Goal: Task Accomplishment & Management: Manage account settings

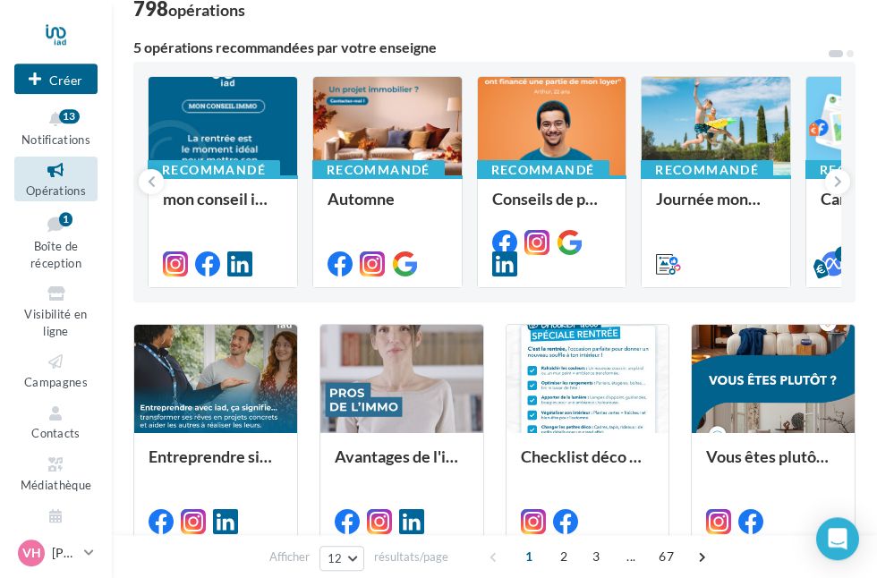
scroll to position [129, 0]
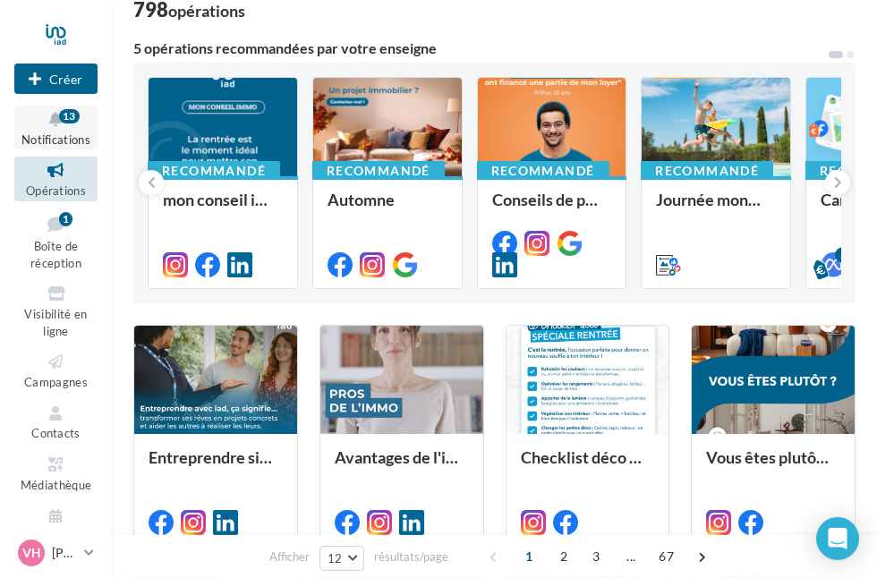
click at [79, 120] on icon at bounding box center [56, 119] width 73 height 21
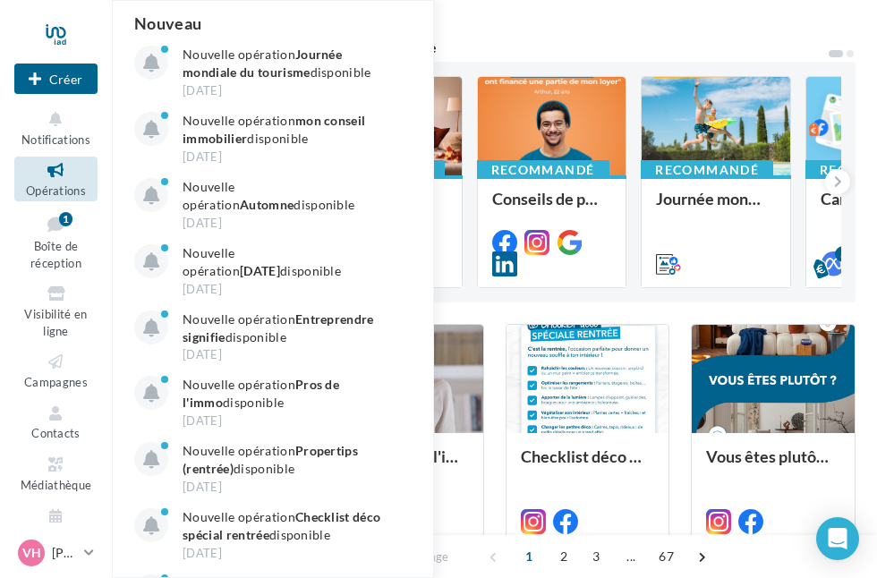
click at [597, 35] on div "Filtrer par canal Filtrer par catégorie 798 opérations 5 opérations recommandée…" at bounding box center [494, 521] width 722 height 1135
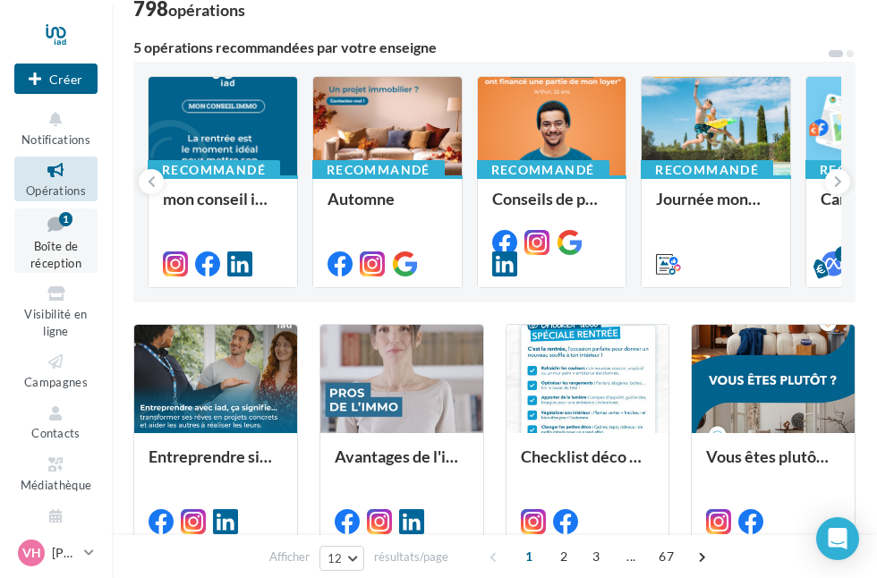
click at [63, 226] on div "1" at bounding box center [65, 218] width 13 height 17
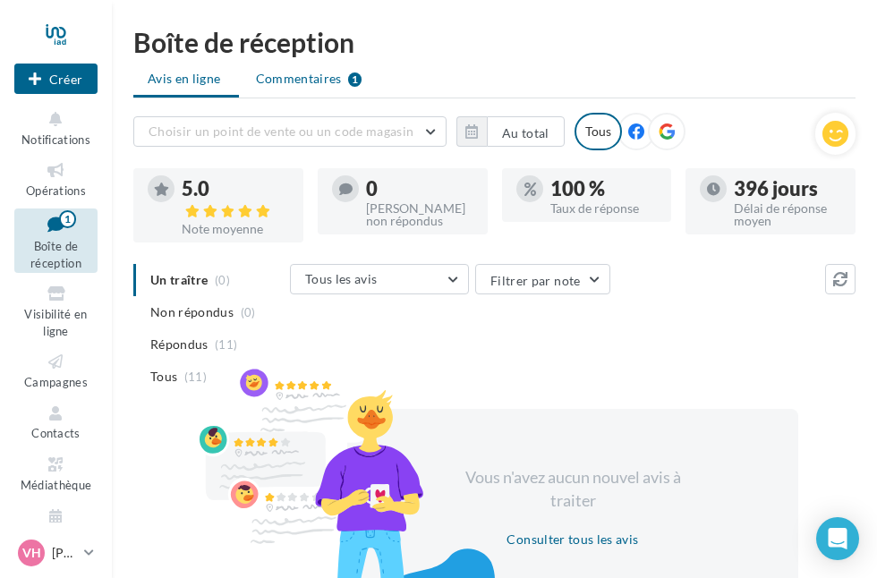
click at [340, 78] on font "Commentaires" at bounding box center [299, 78] width 86 height 15
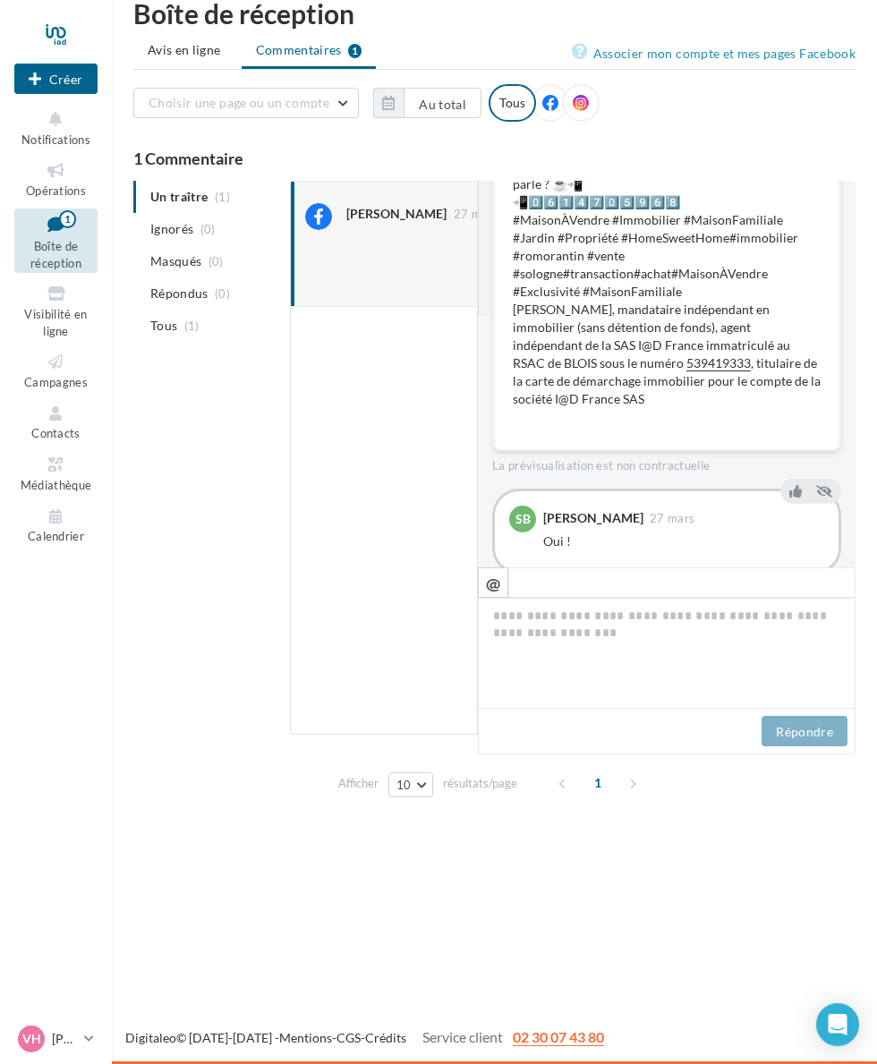
scroll to position [251, 0]
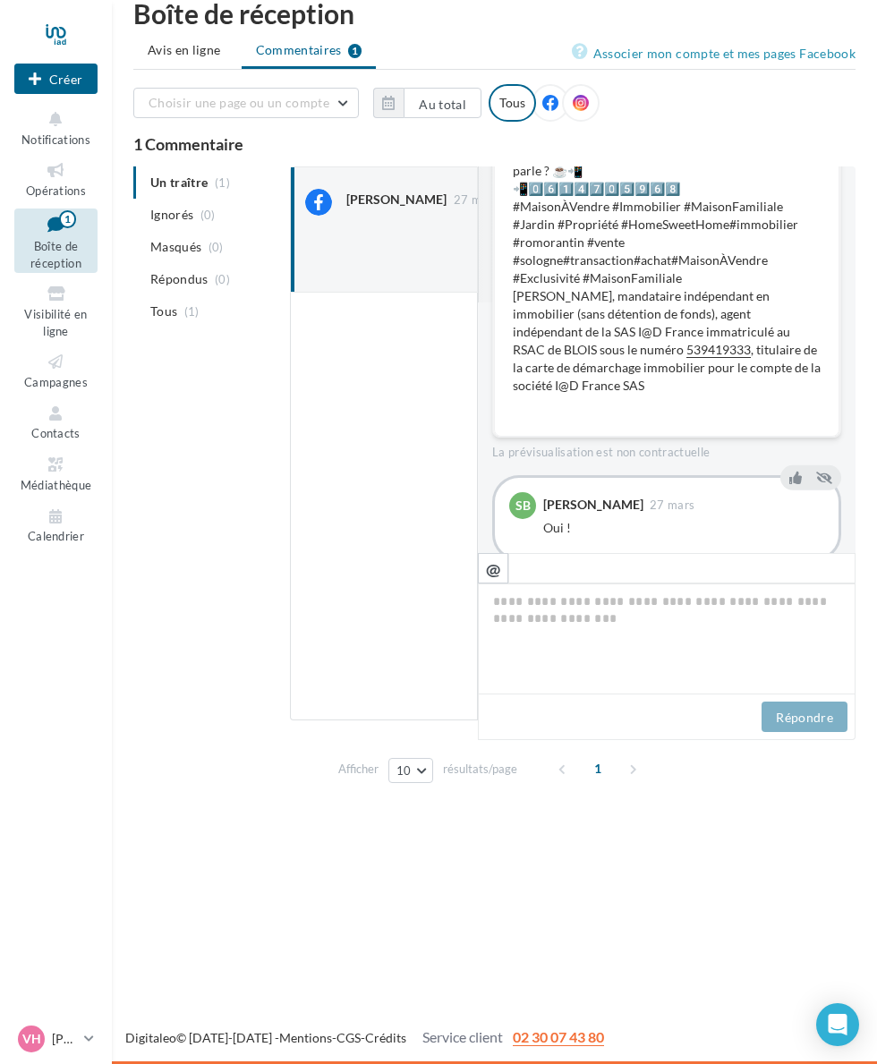
click at [69, 22] on div at bounding box center [55, 34] width 83 height 45
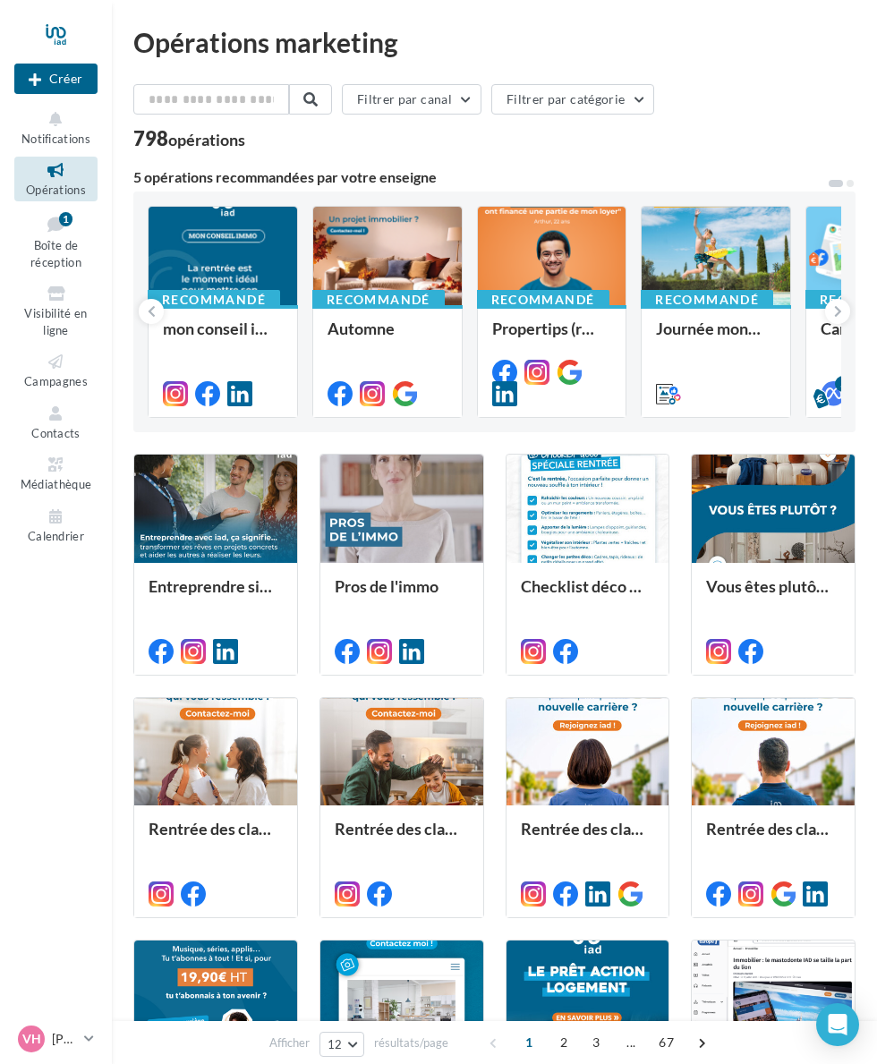
click at [834, 1032] on icon "Open Intercom Messenger" at bounding box center [838, 1024] width 19 height 21
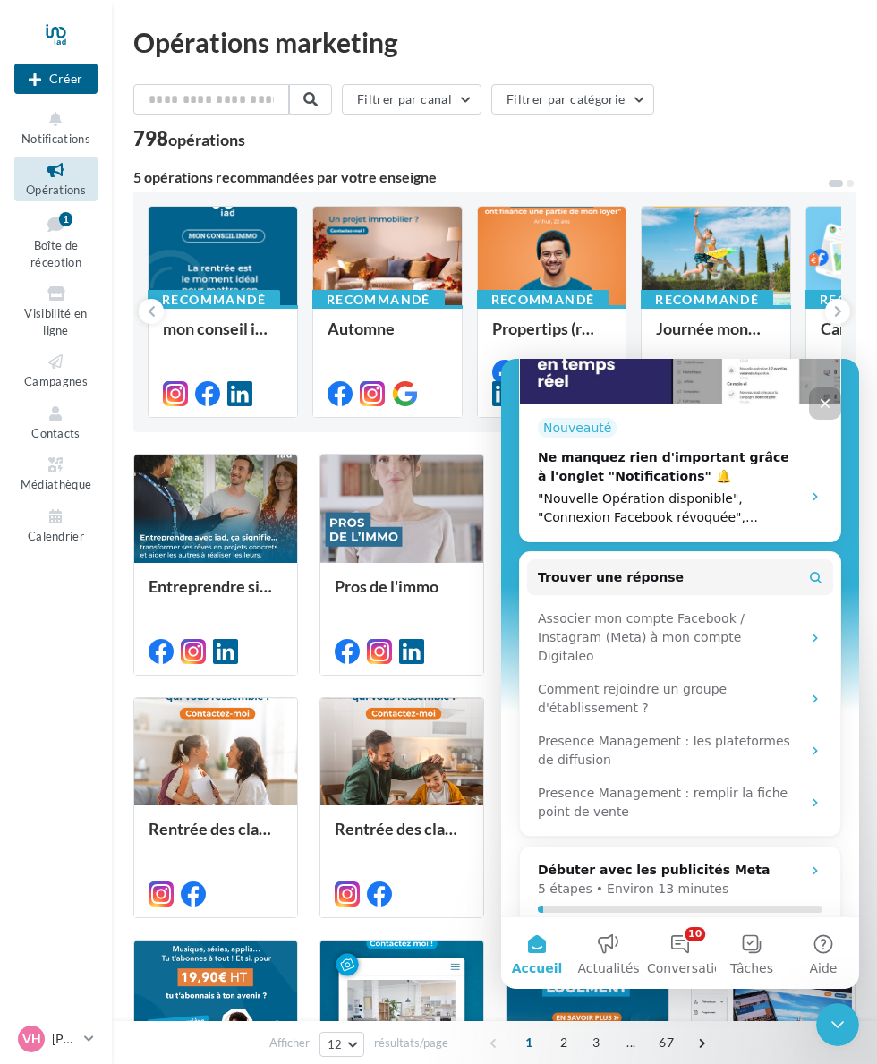
scroll to position [448, 0]
click at [691, 946] on button "10 Conversations" at bounding box center [680, 953] width 72 height 72
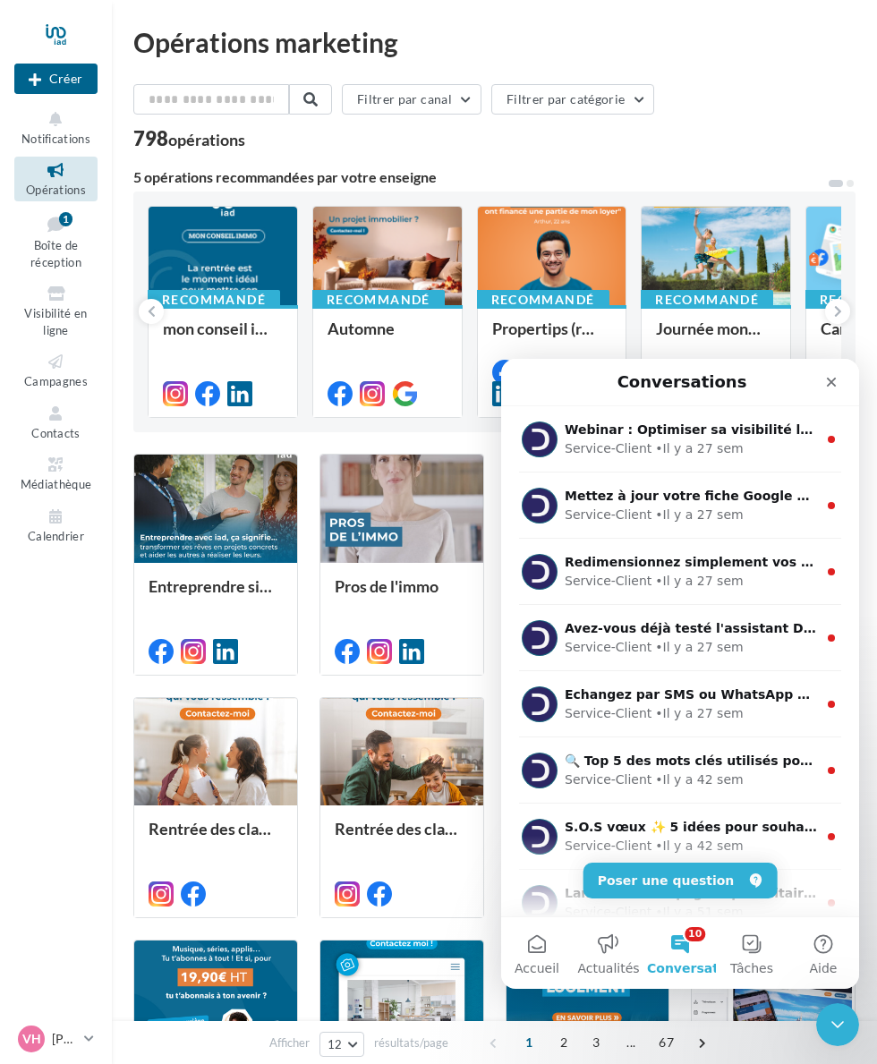
click at [815, 939] on button "Aide" at bounding box center [824, 953] width 72 height 72
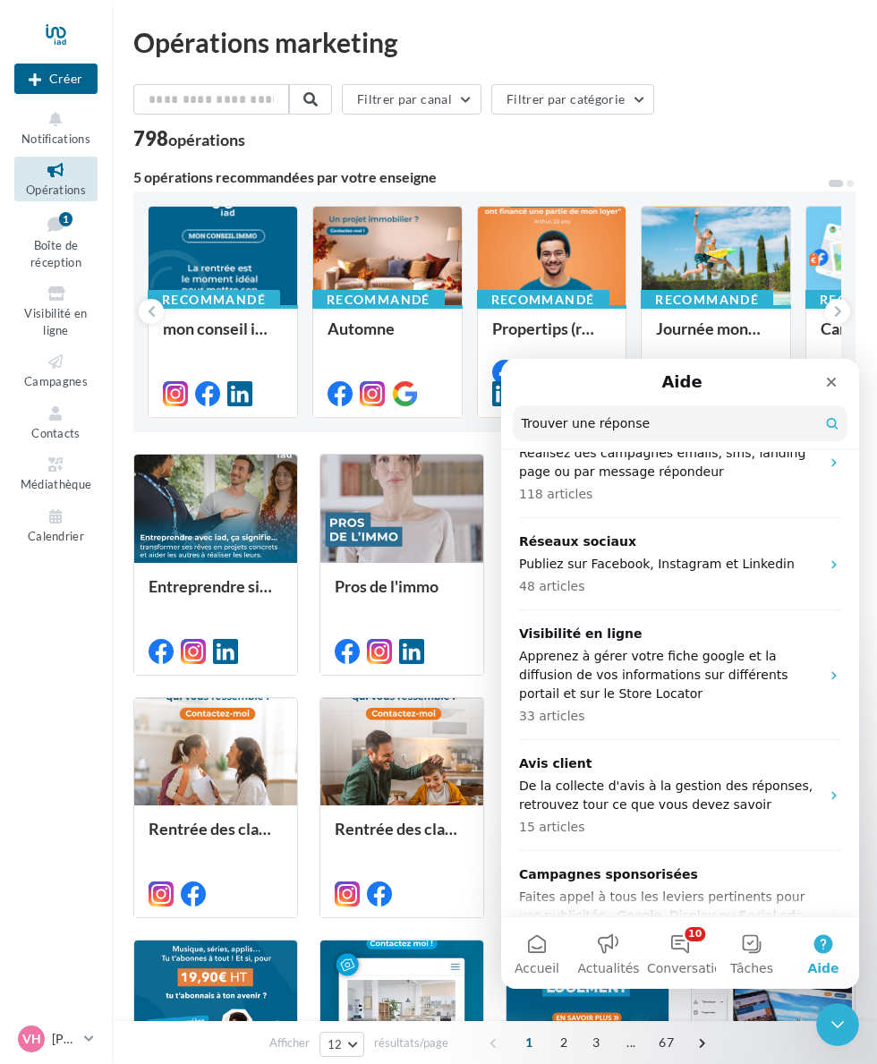
scroll to position [223, 0]
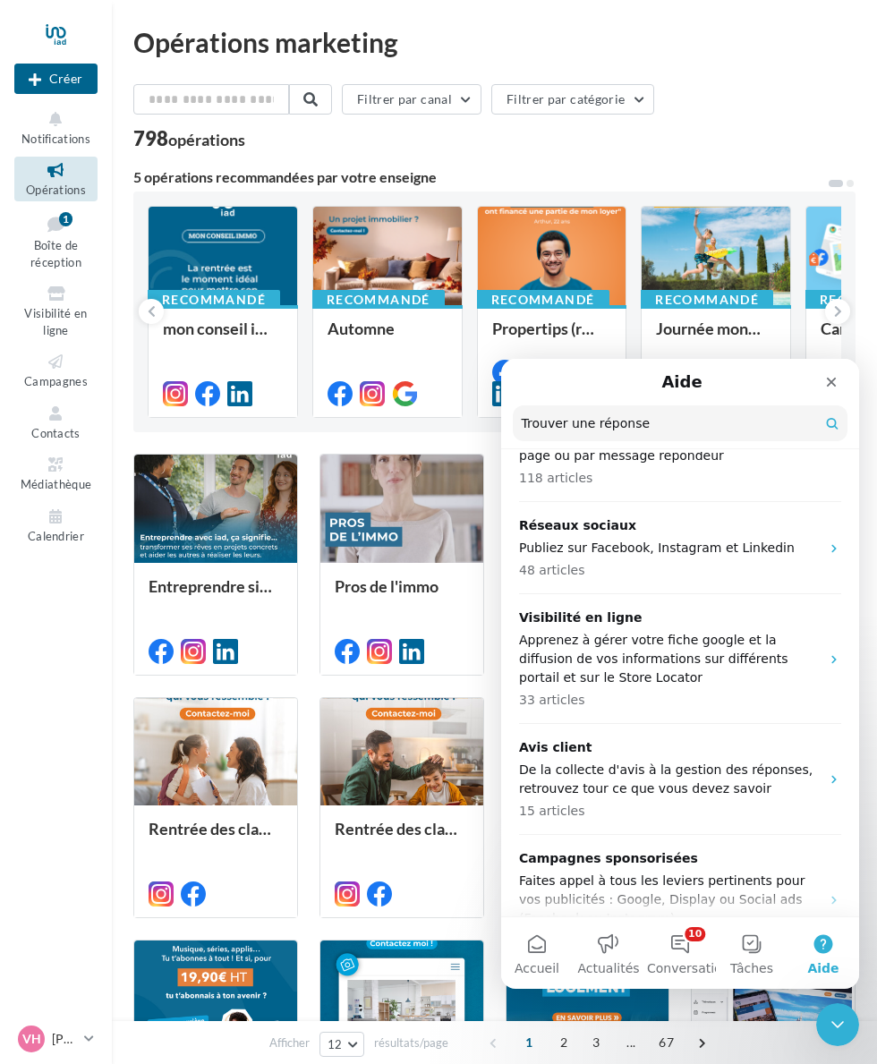
click at [710, 539] on p "Publiez sur Facebook, Instagram et Linkedin" at bounding box center [669, 548] width 301 height 19
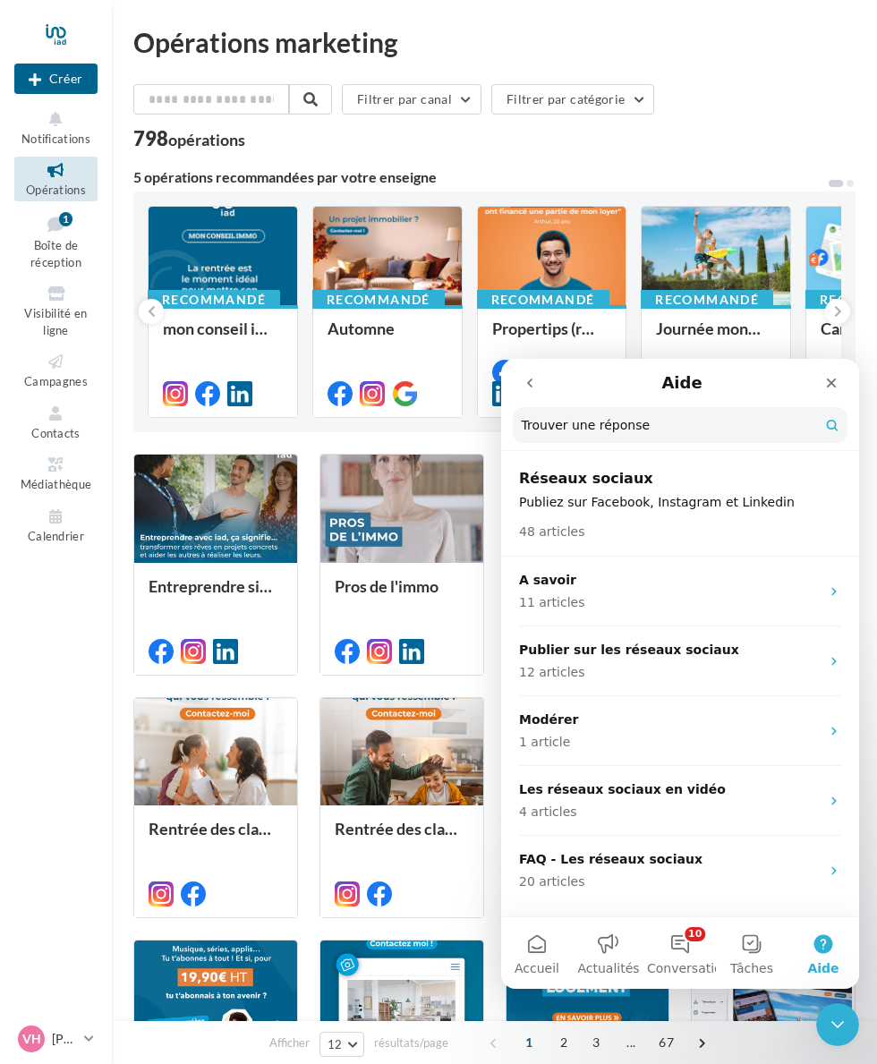
click at [708, 479] on h2 "Réseaux sociaux" at bounding box center [680, 478] width 322 height 21
click at [614, 490] on header "Réseaux sociaux Publiez sur Facebook, Instagram et Linkedin 48 articles" at bounding box center [680, 505] width 358 height 103
click at [760, 503] on p "Publiez sur Facebook, Instagram et Linkedin" at bounding box center [680, 502] width 322 height 19
click at [610, 489] on h2 "Réseaux sociaux" at bounding box center [680, 478] width 322 height 21
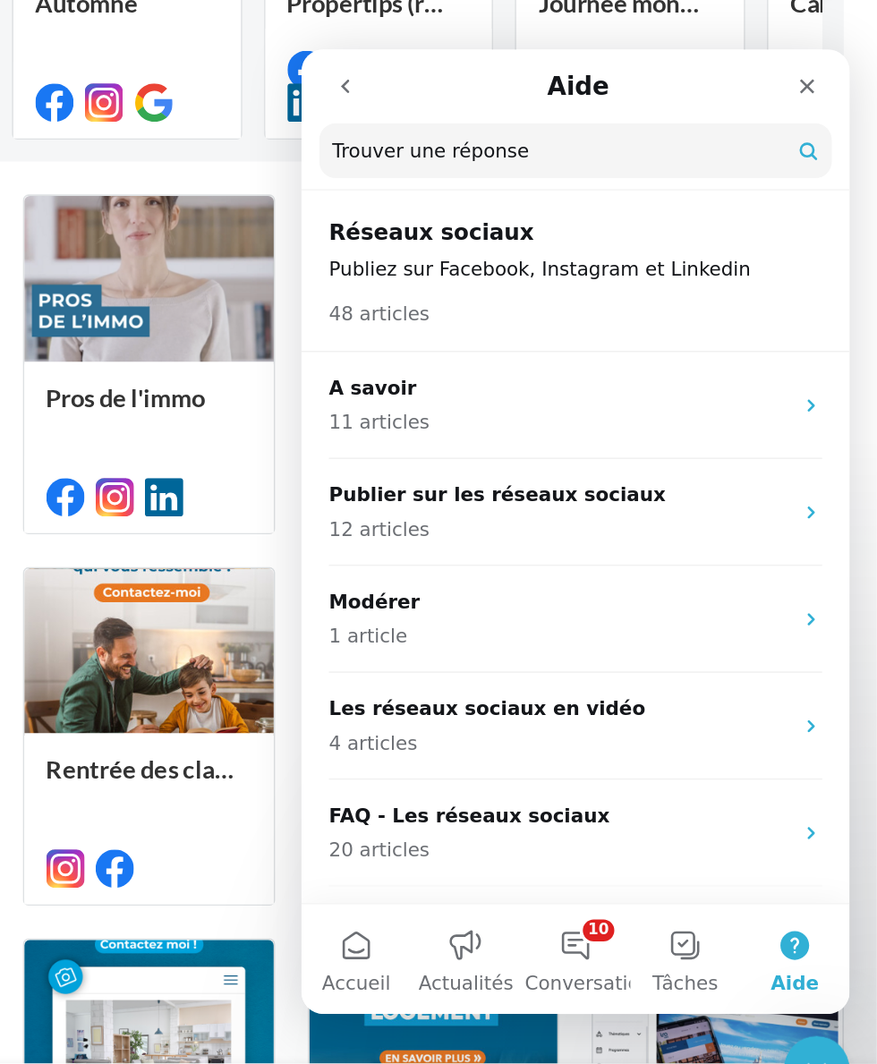
click at [525, 269] on p "A savoir" at bounding box center [469, 270] width 301 height 19
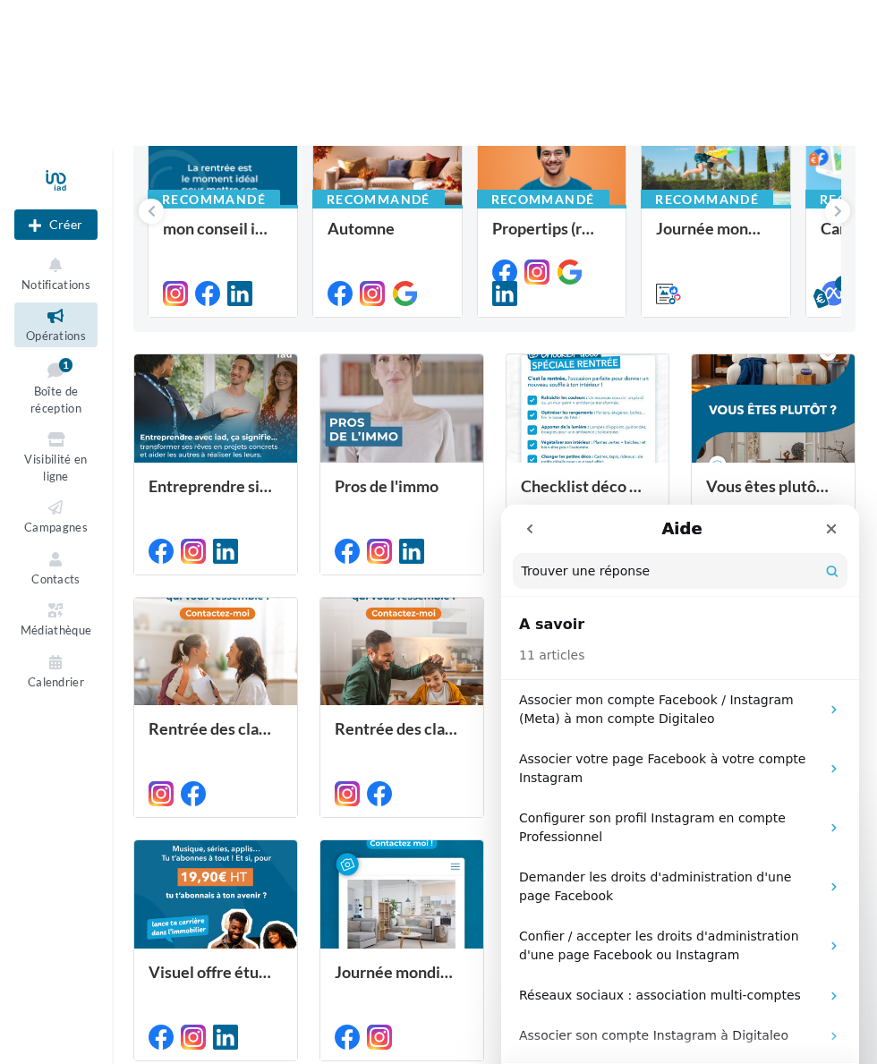
scroll to position [100, 0]
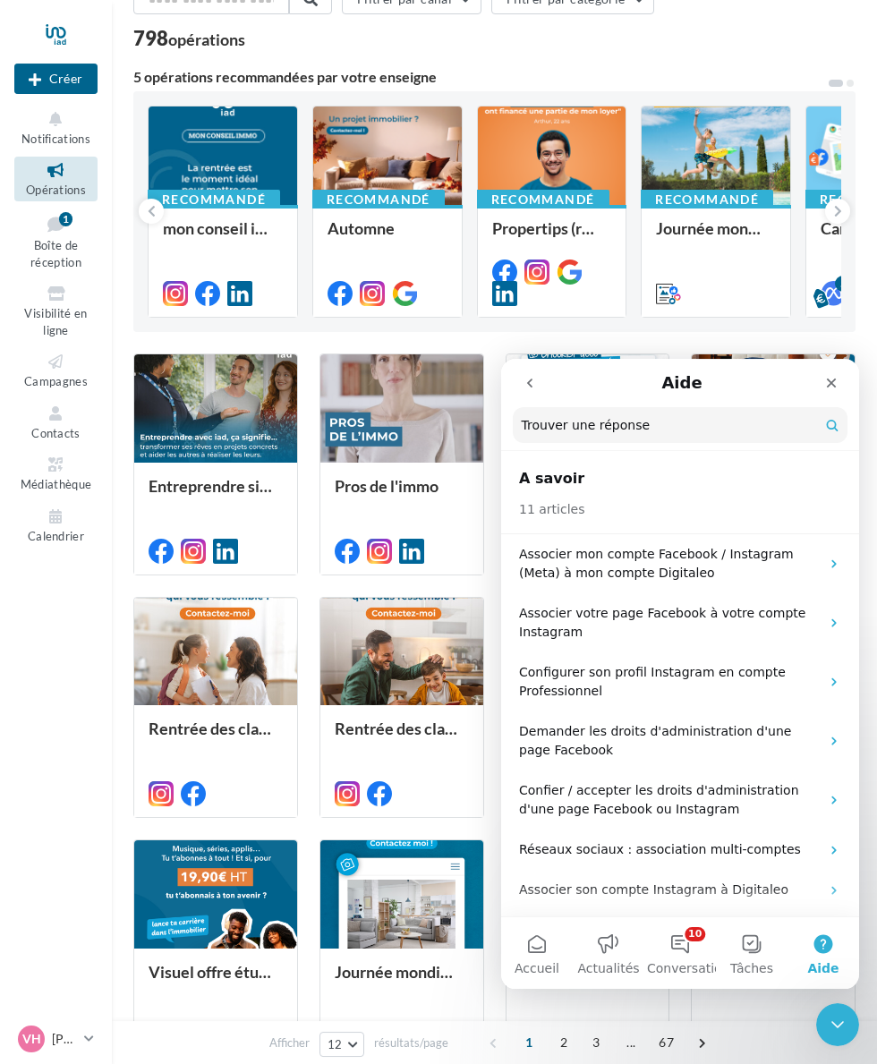
click at [810, 567] on p "Associer mon compte Facebook / Instagram (Meta) à mon compte Digitaleo" at bounding box center [669, 564] width 301 height 38
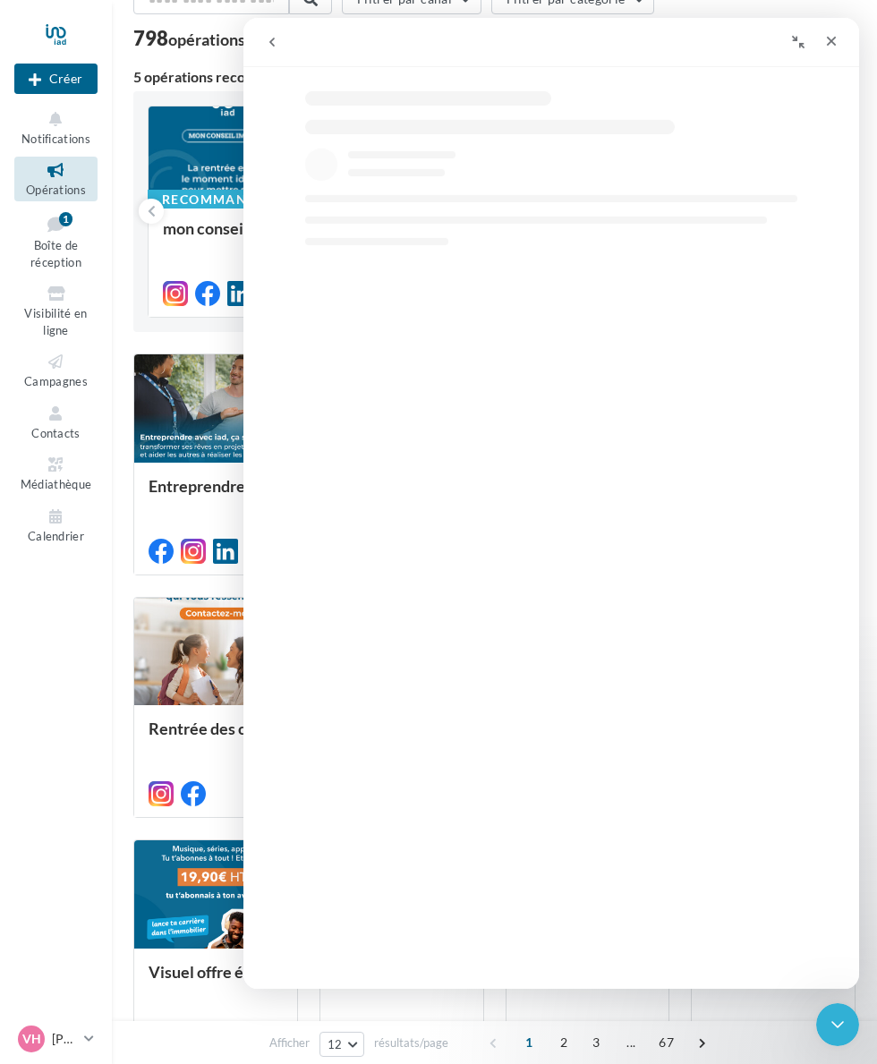
select select "**"
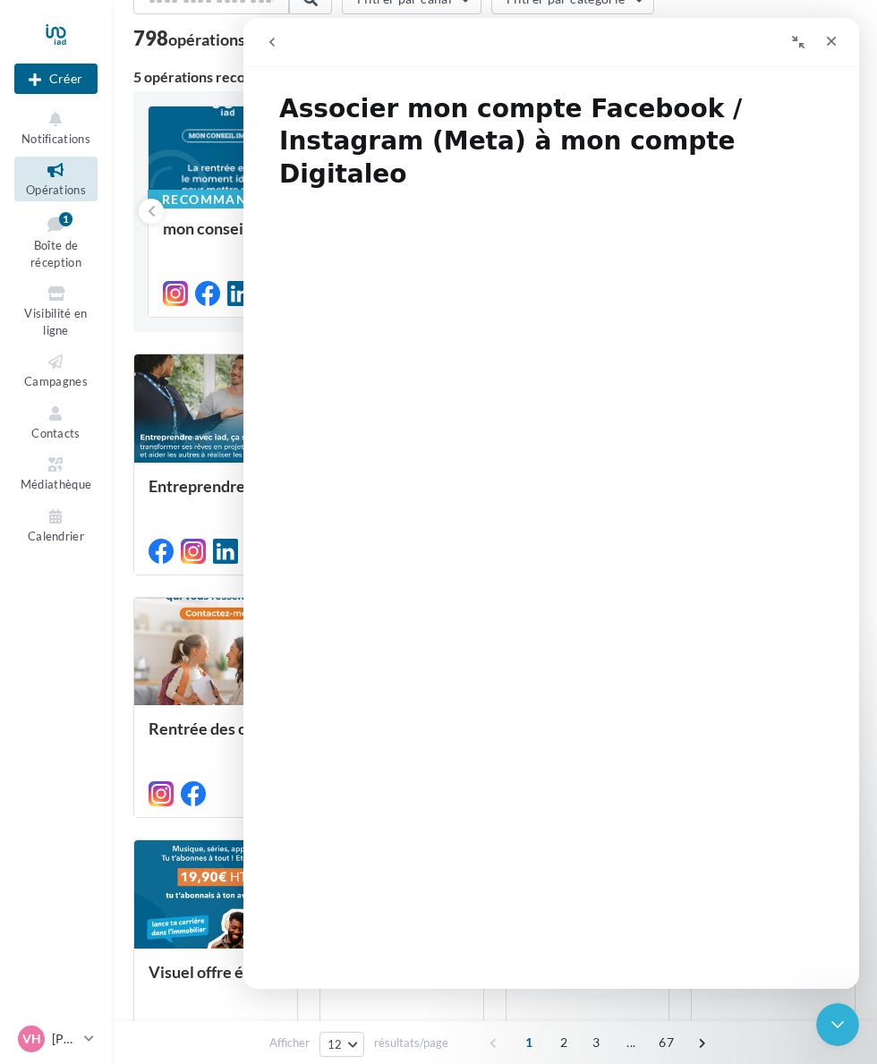
scroll to position [0, 0]
click at [277, 38] on icon "go back" at bounding box center [272, 42] width 14 height 14
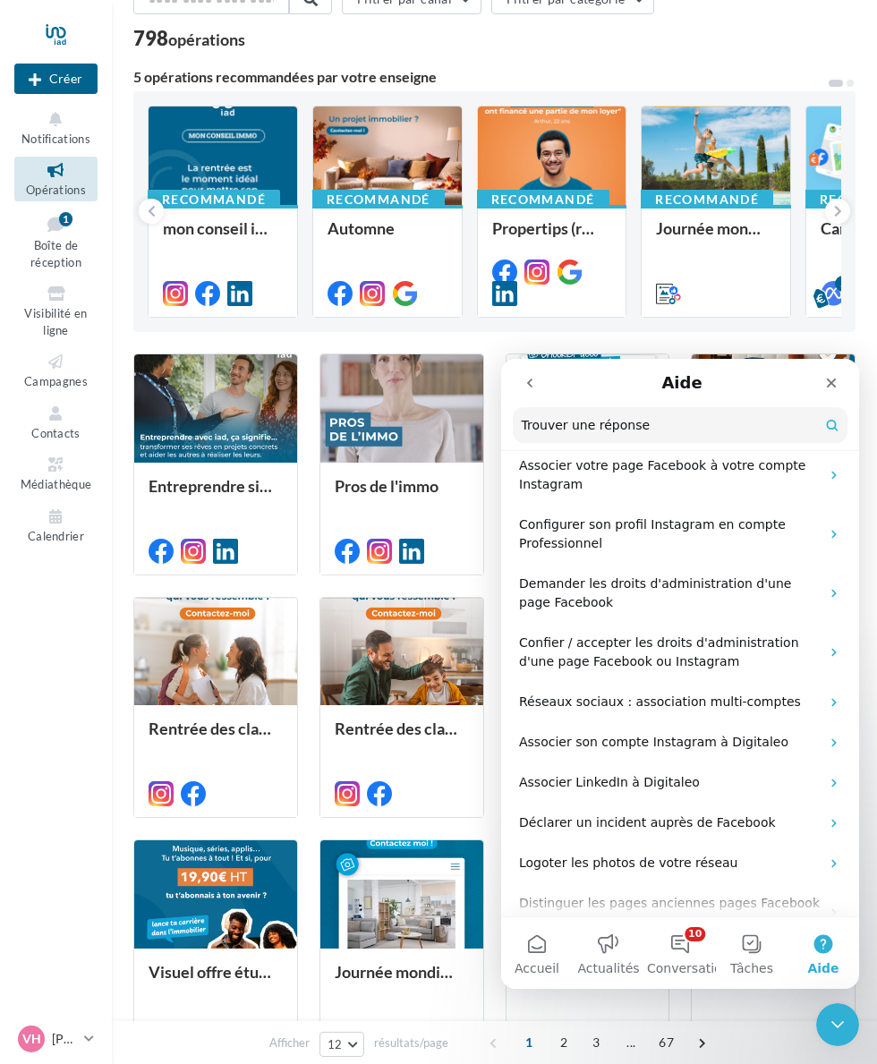
scroll to position [149, 0]
click at [784, 703] on p "Réseaux sociaux : association multi-comptes" at bounding box center [669, 700] width 301 height 19
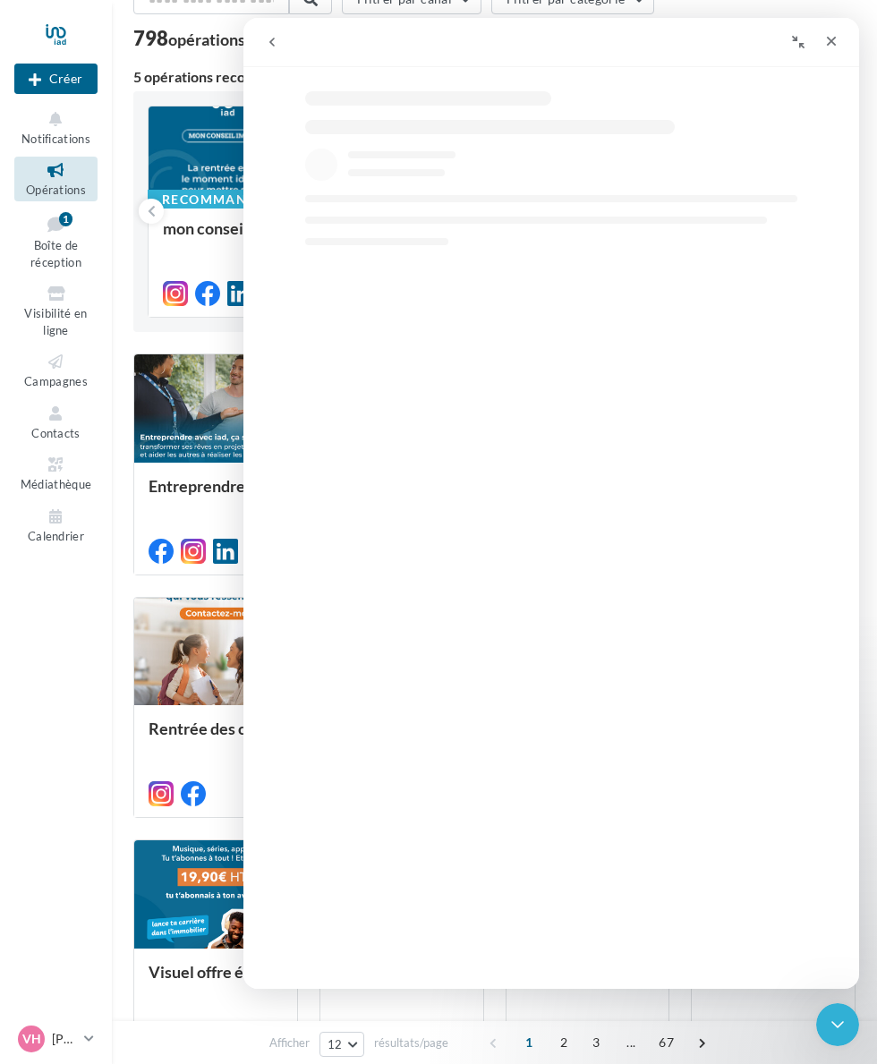
select select "**"
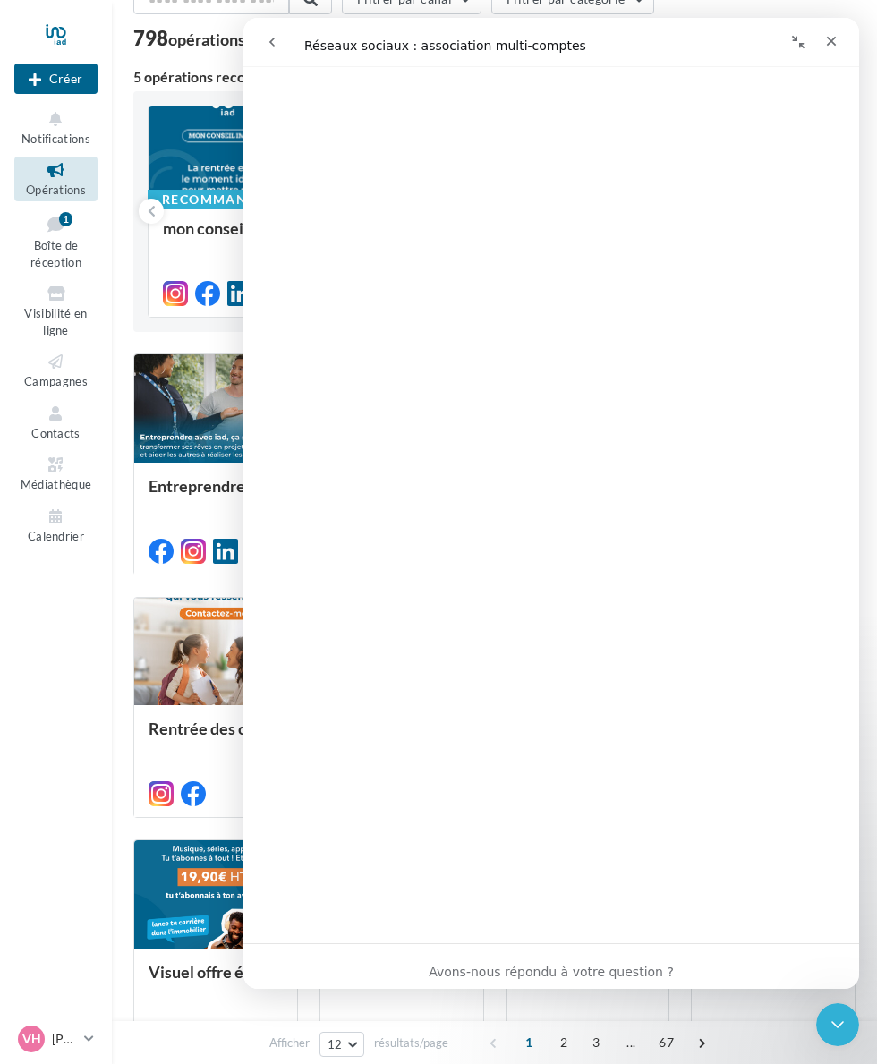
scroll to position [819, 0]
select select "**"
click at [90, 918] on nav "Nouvelle campagne Créer Notifications Opérations Boîte de réception 1 Visibilit…" at bounding box center [56, 532] width 112 height 1064
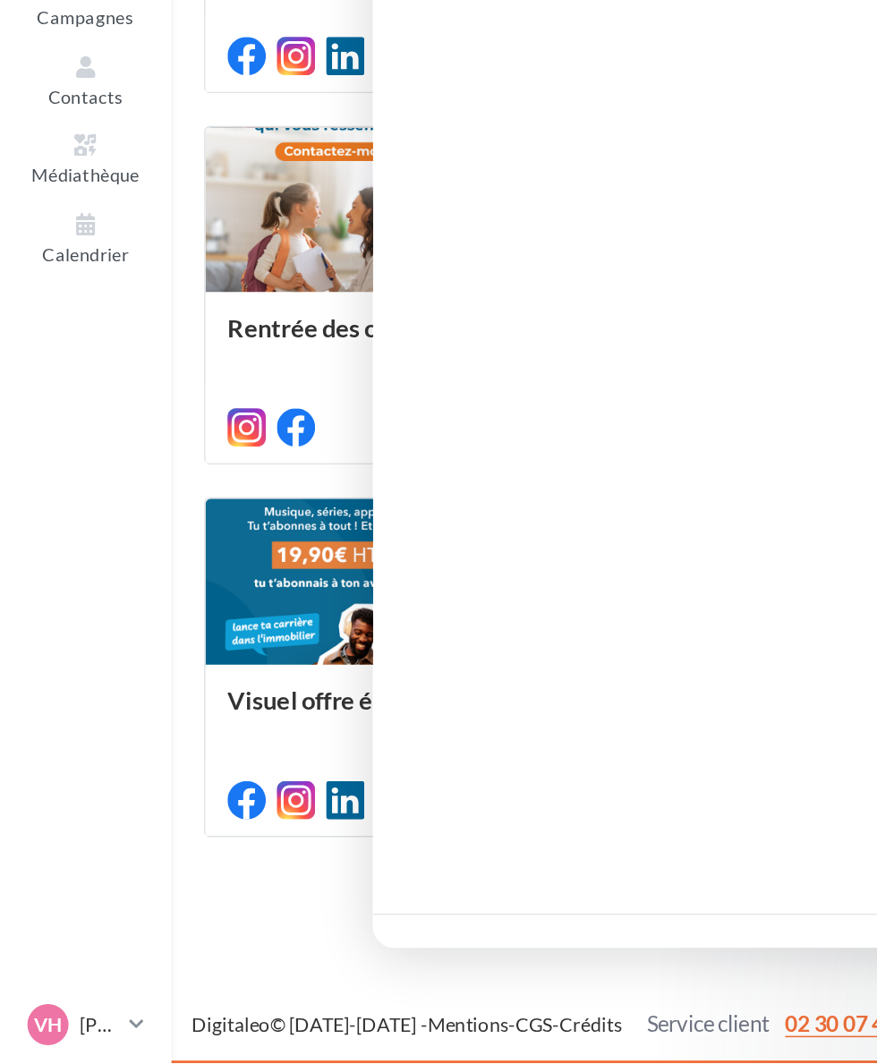
scroll to position [246, 0]
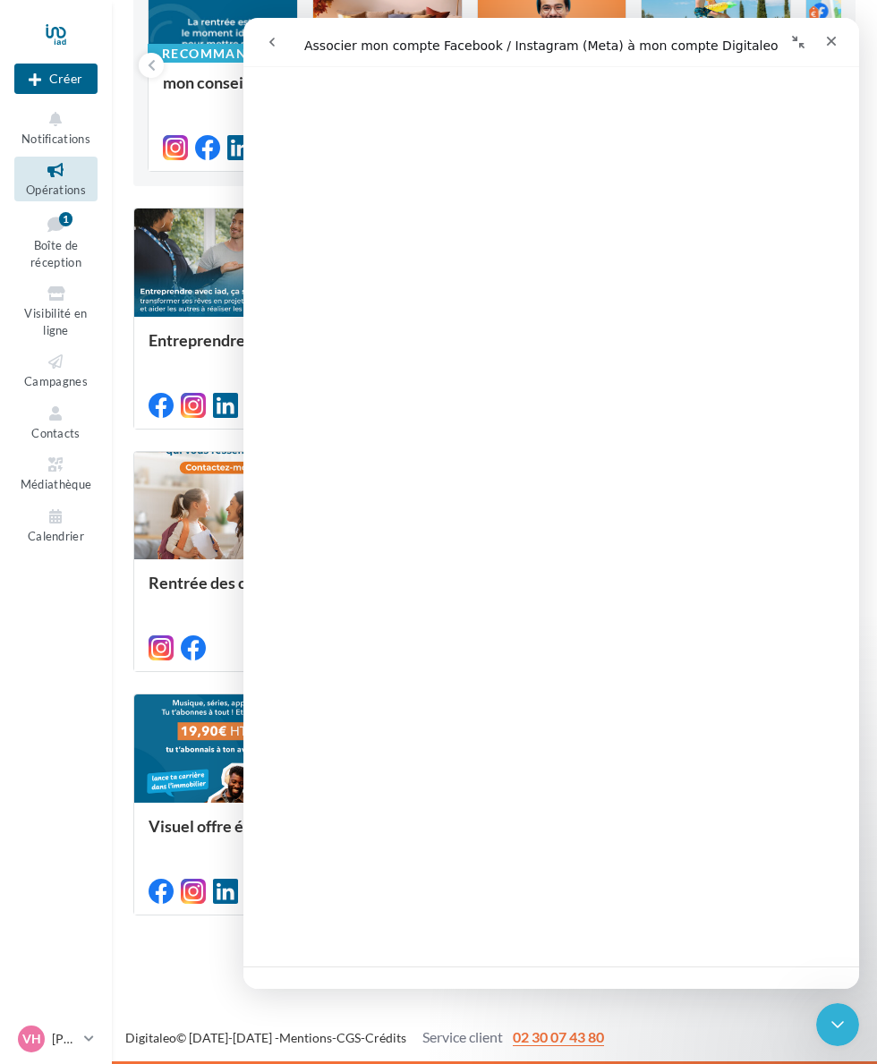
click at [839, 47] on div "Fermer" at bounding box center [831, 41] width 32 height 32
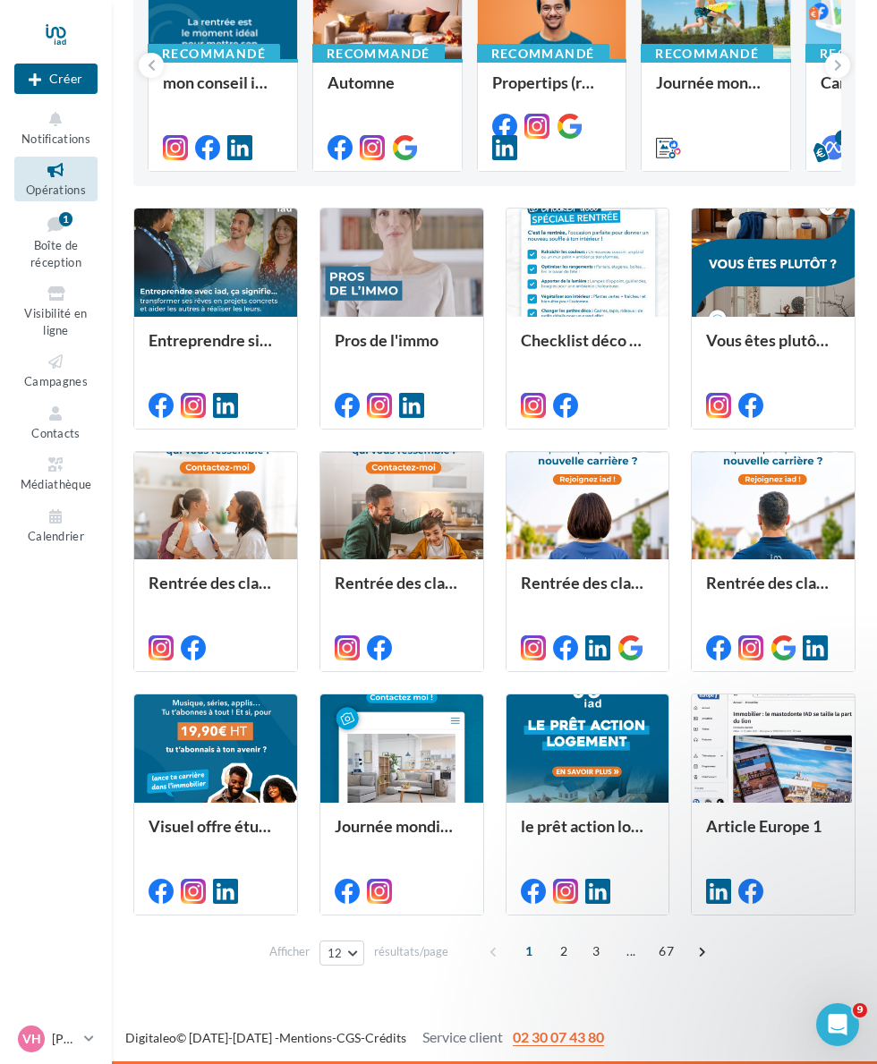
scroll to position [0, 0]
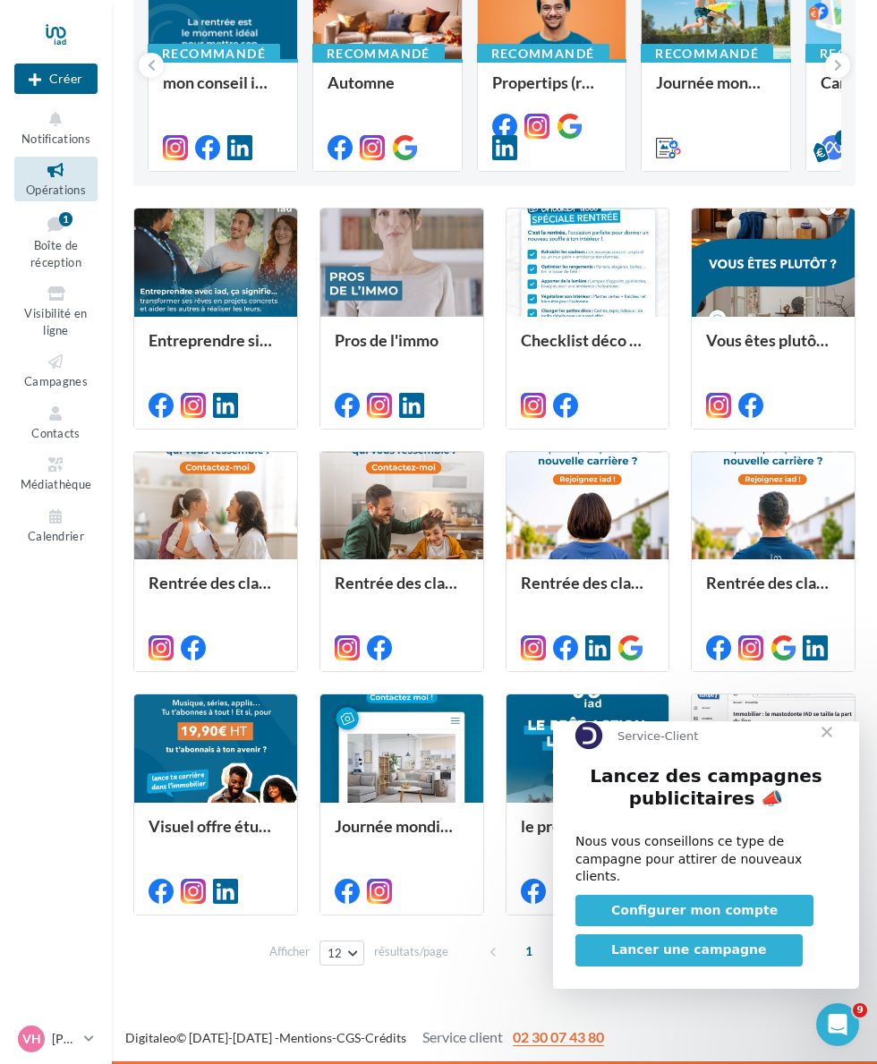
select select "**"
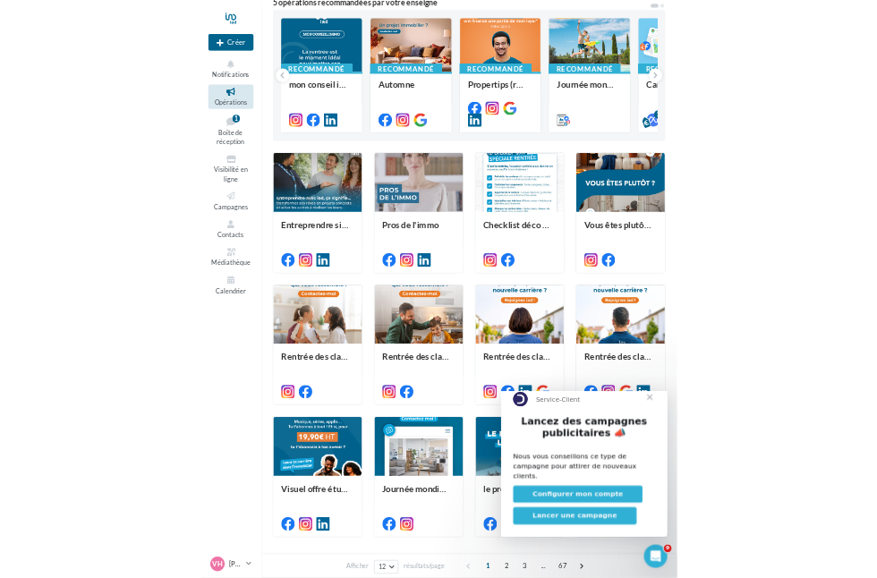
scroll to position [148, 0]
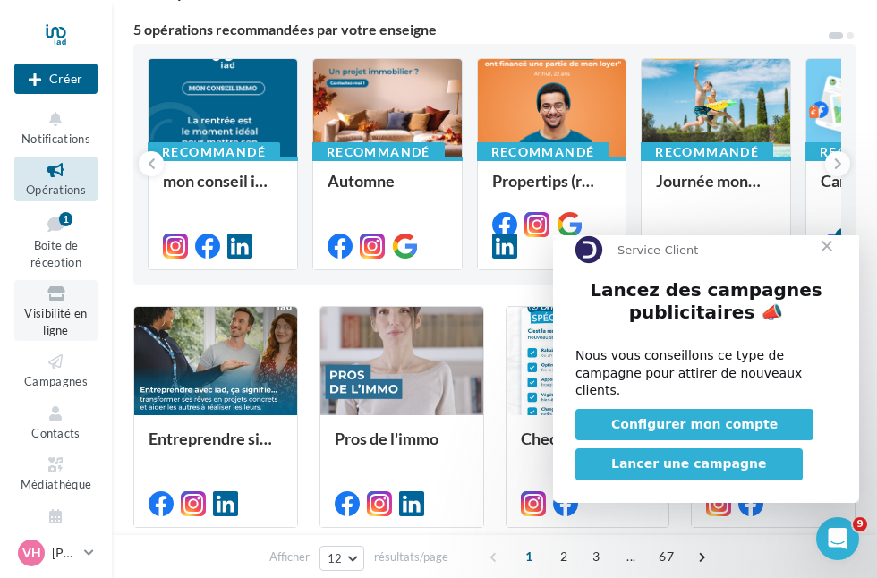
click at [61, 311] on span "Visibilité en ligne" at bounding box center [55, 321] width 63 height 31
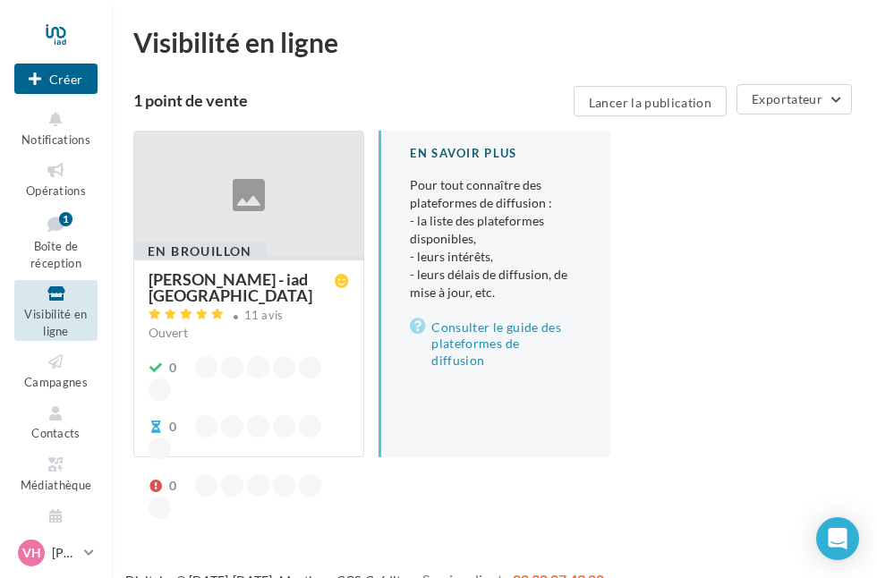
scroll to position [29, 0]
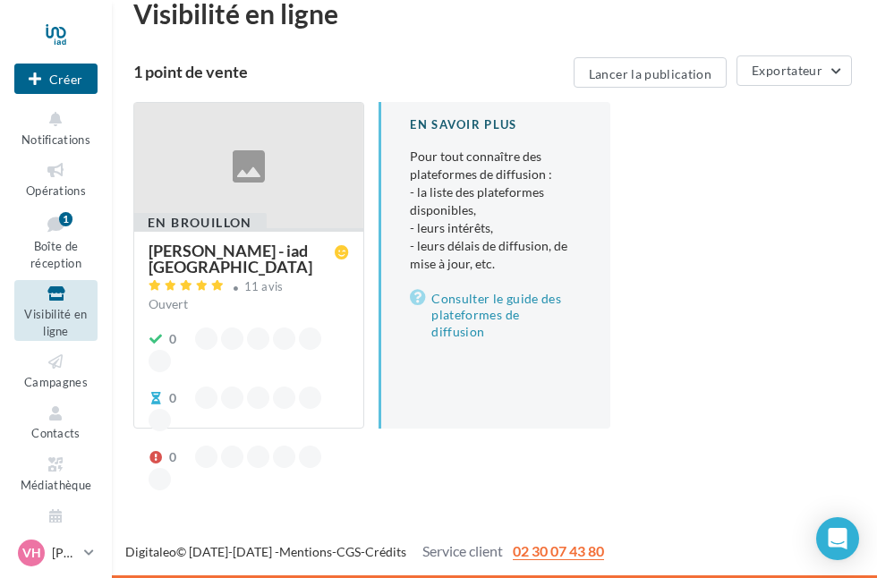
click at [58, 34] on div at bounding box center [55, 34] width 83 height 45
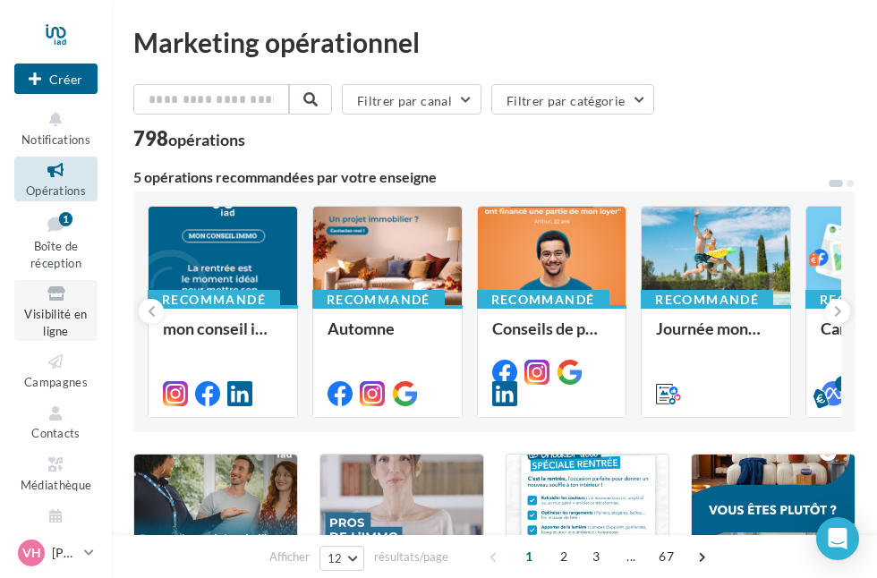
click at [35, 329] on link "Visibilité en ligne" at bounding box center [55, 310] width 83 height 61
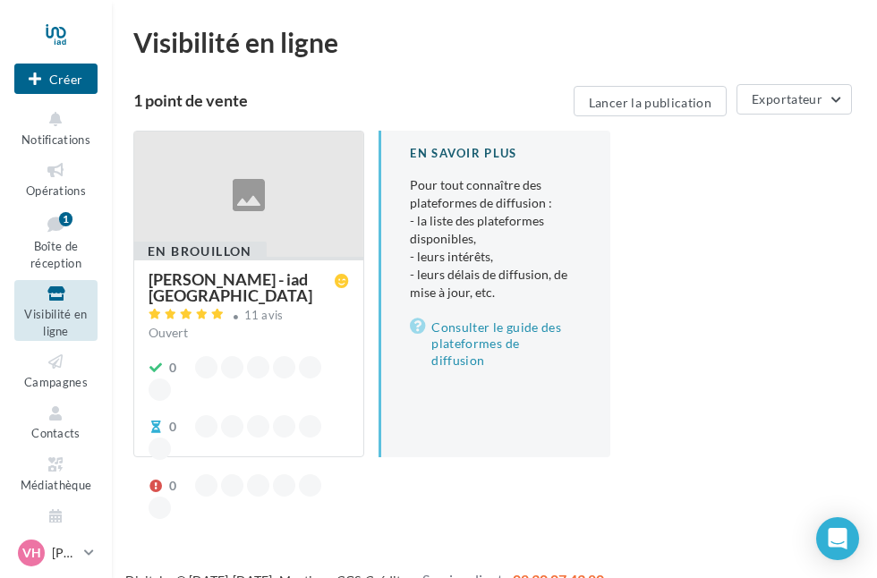
scroll to position [29, 0]
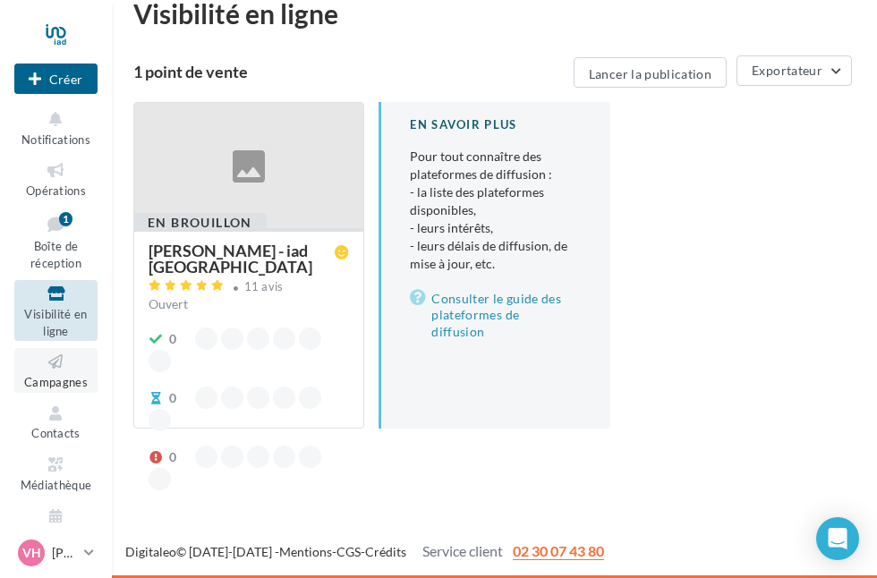
click at [53, 370] on icon at bounding box center [56, 362] width 73 height 21
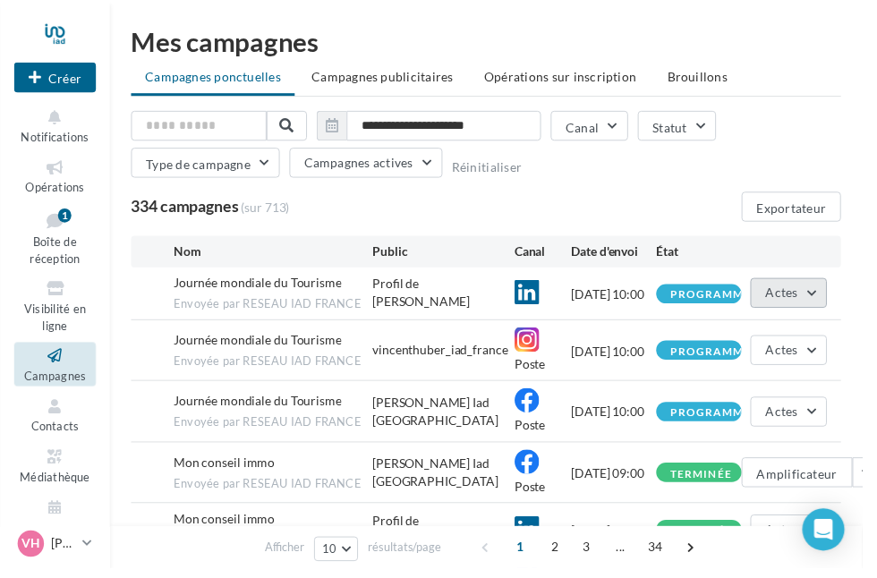
click at [823, 294] on button "Actes" at bounding box center [803, 298] width 78 height 30
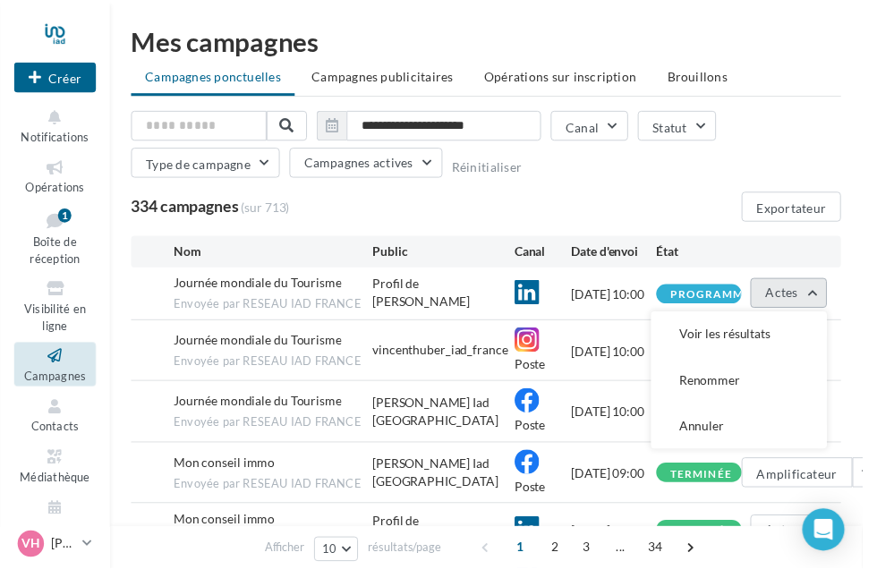
click at [821, 299] on button "Actes" at bounding box center [803, 298] width 78 height 30
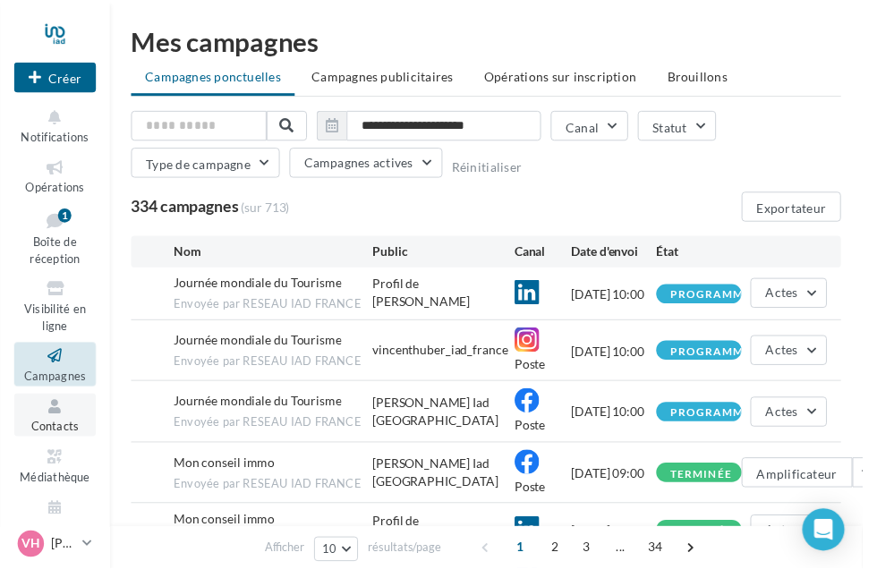
click at [45, 438] on font "Contacts" at bounding box center [55, 434] width 49 height 14
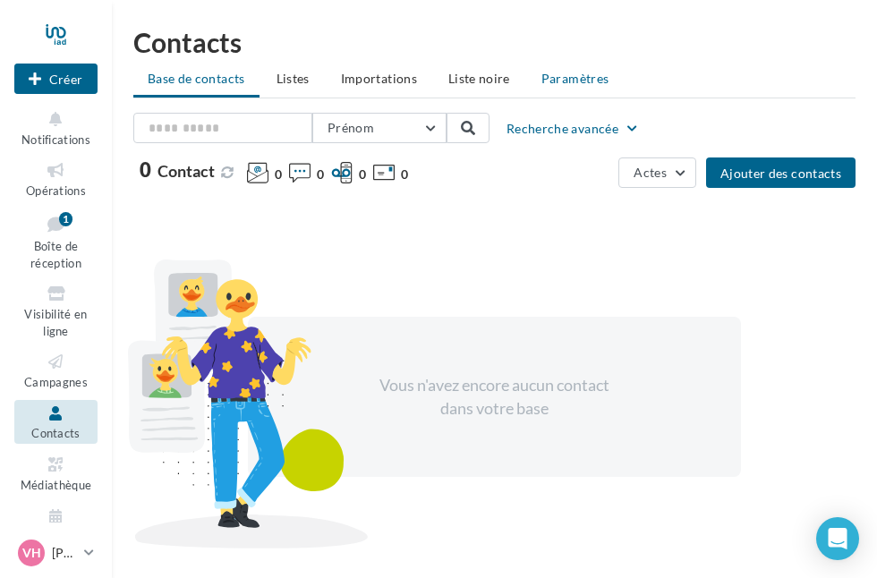
click at [585, 89] on li "Paramètres" at bounding box center [575, 79] width 97 height 32
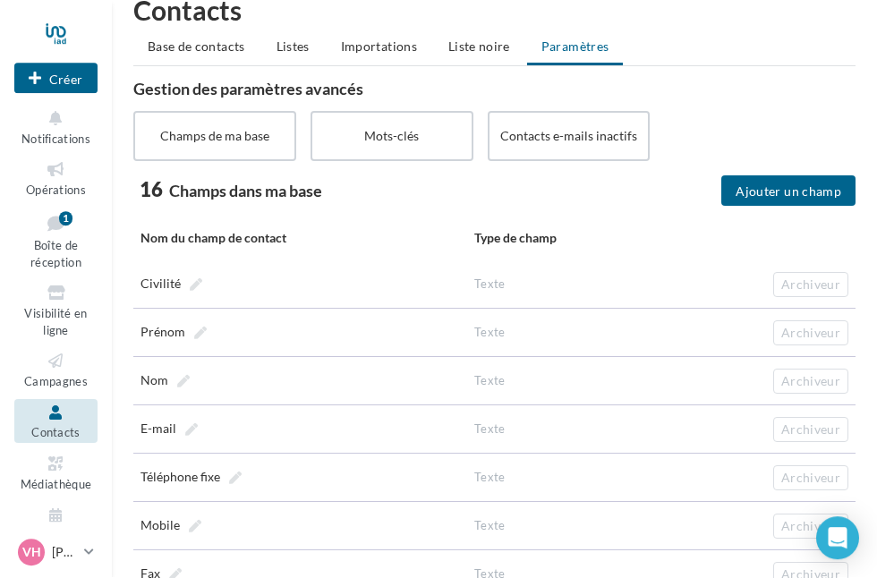
scroll to position [89, 0]
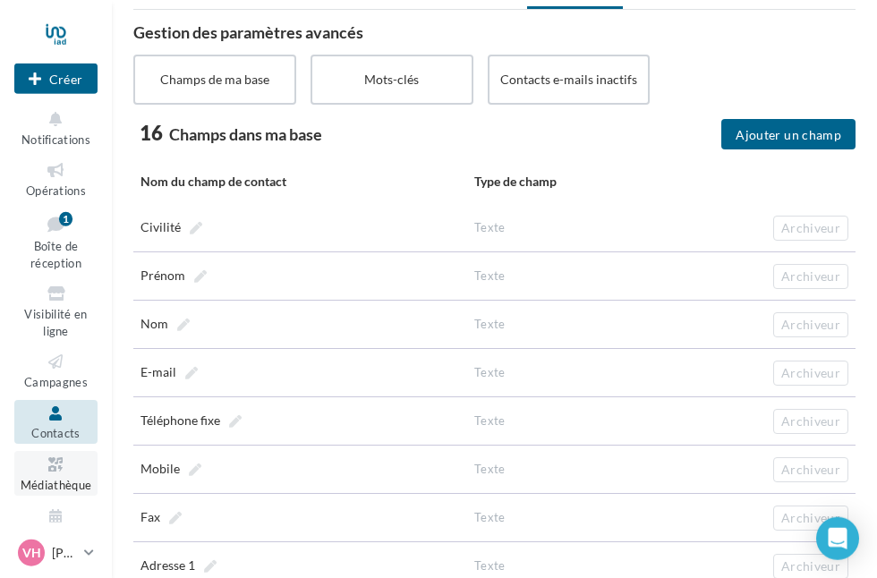
click at [67, 475] on icon at bounding box center [56, 465] width 73 height 21
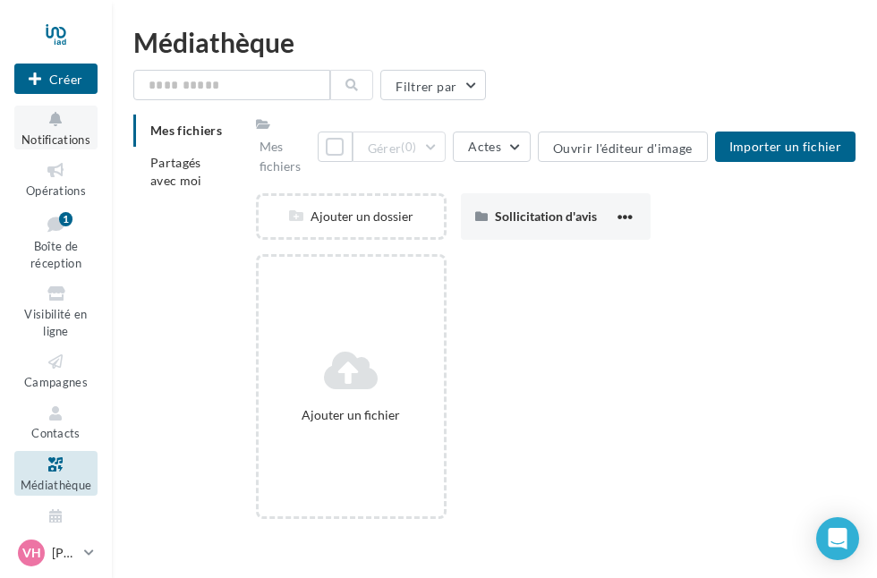
click at [55, 138] on font "Notifications" at bounding box center [55, 139] width 69 height 14
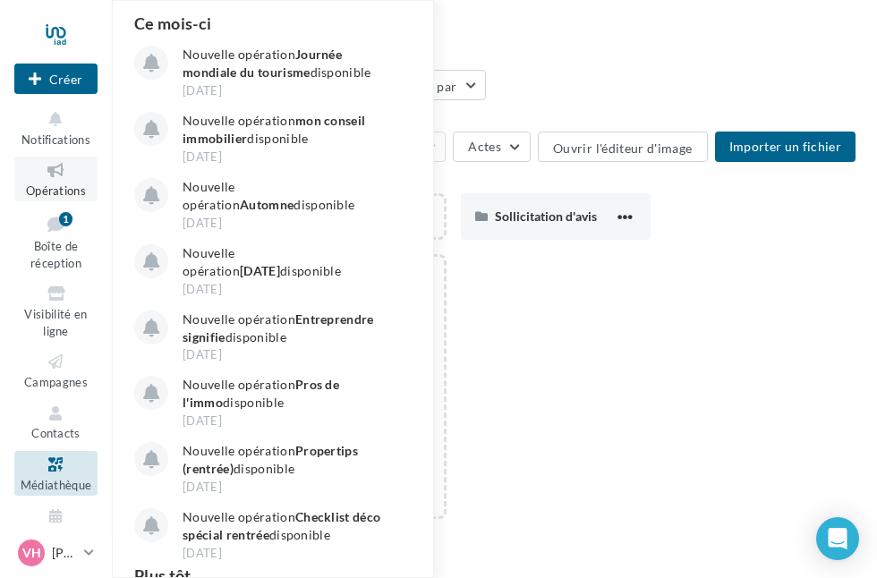
click at [20, 166] on icon at bounding box center [56, 170] width 73 height 21
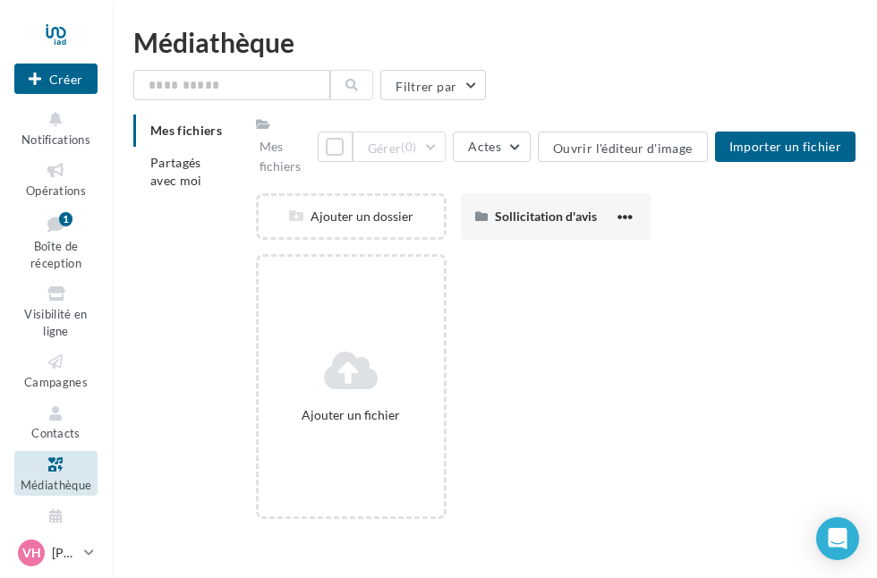
click at [789, 481] on div "Ajouter un fichier" at bounding box center [563, 393] width 614 height 279
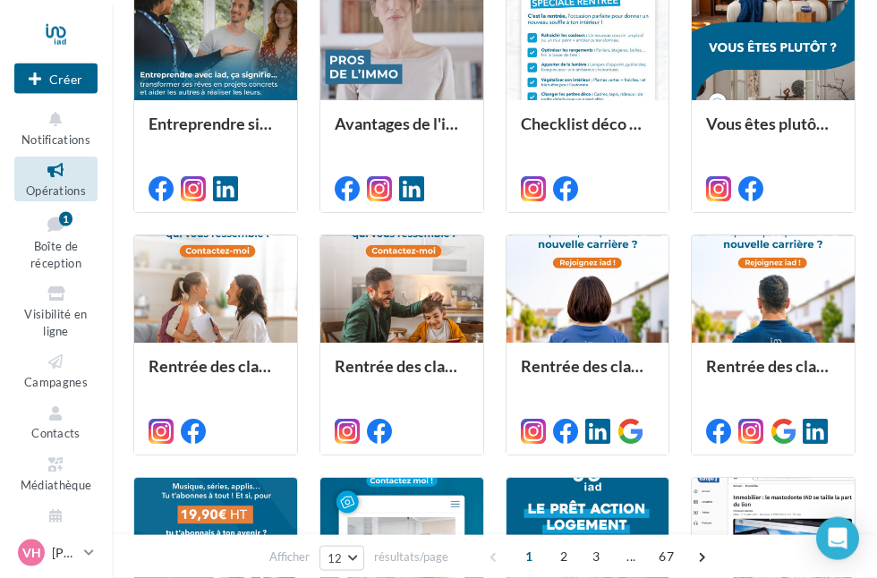
scroll to position [680, 0]
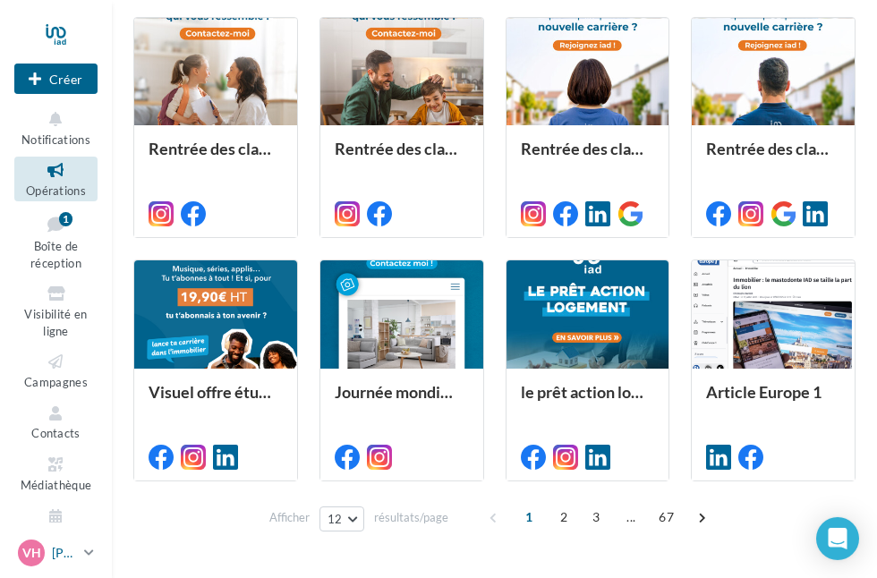
click at [76, 562] on p "[PERSON_NAME]" at bounding box center [64, 553] width 25 height 18
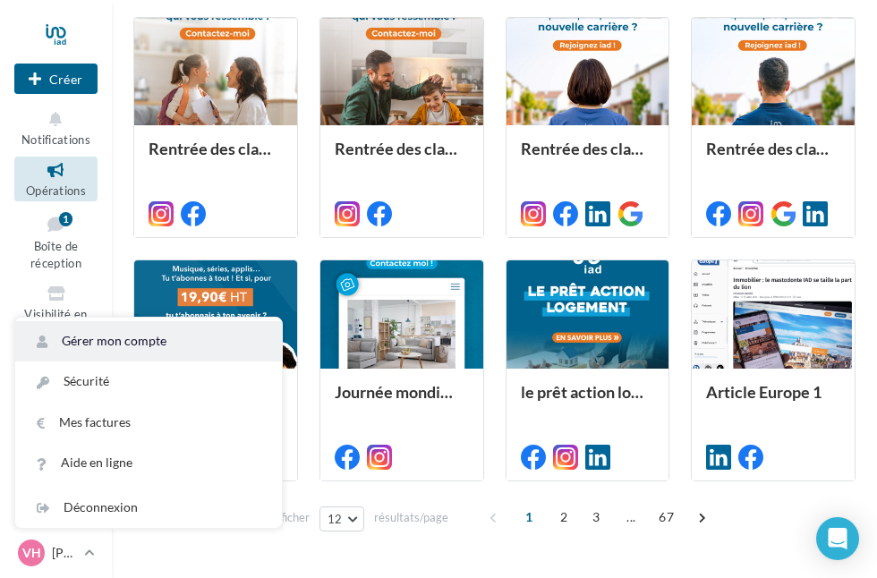
click at [140, 362] on link "Gérer mon compte" at bounding box center [148, 341] width 267 height 40
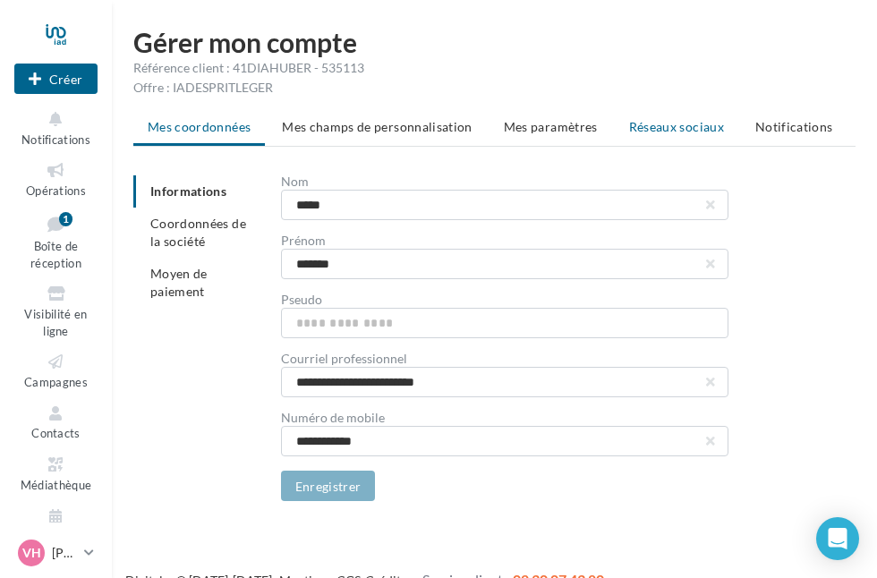
click at [691, 141] on li "Réseaux sociaux" at bounding box center [677, 127] width 124 height 32
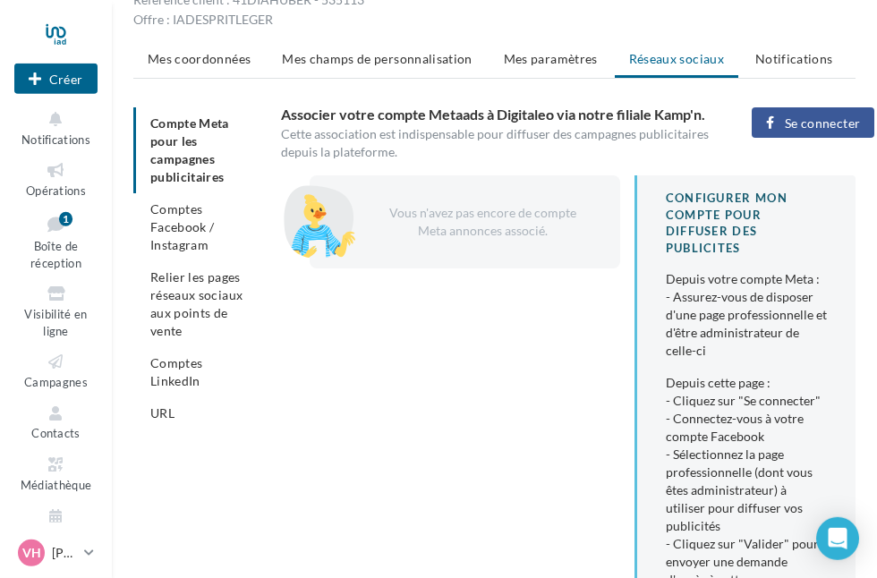
click at [840, 116] on font "Se connecter" at bounding box center [822, 123] width 75 height 15
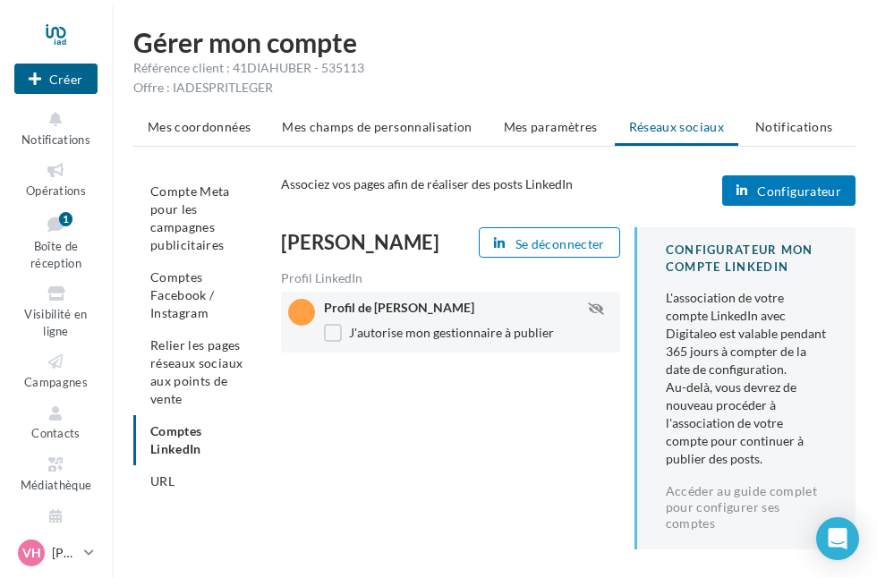
scroll to position [64, 0]
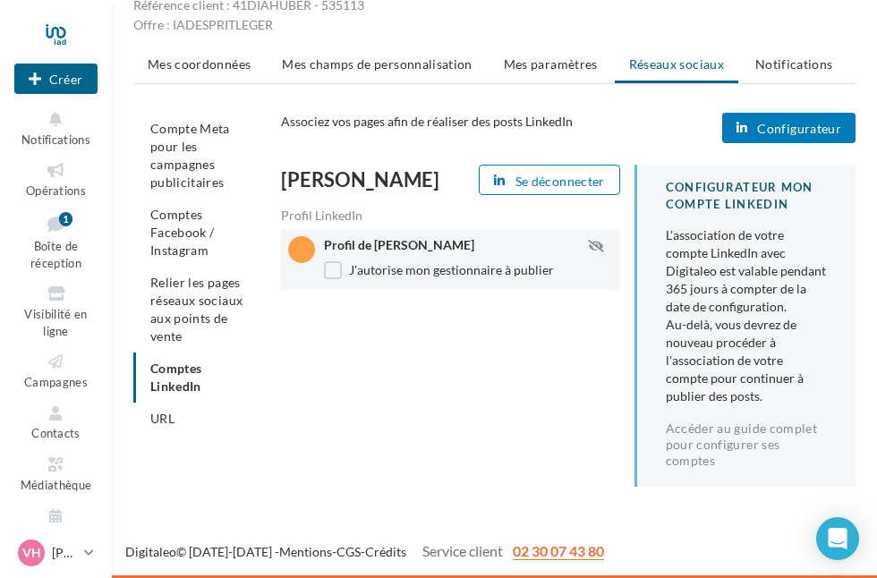
click at [813, 129] on font "Configurateur" at bounding box center [799, 129] width 84 height 15
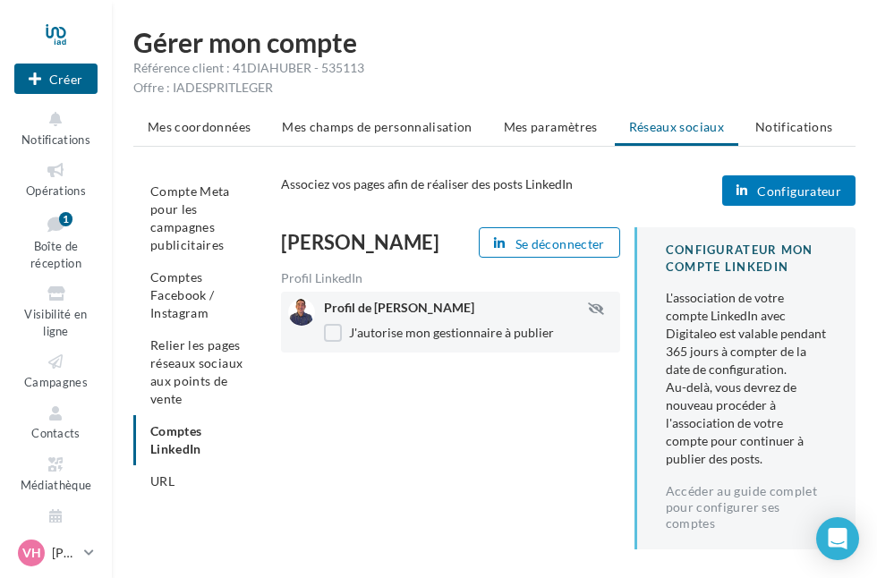
scroll to position [64, 0]
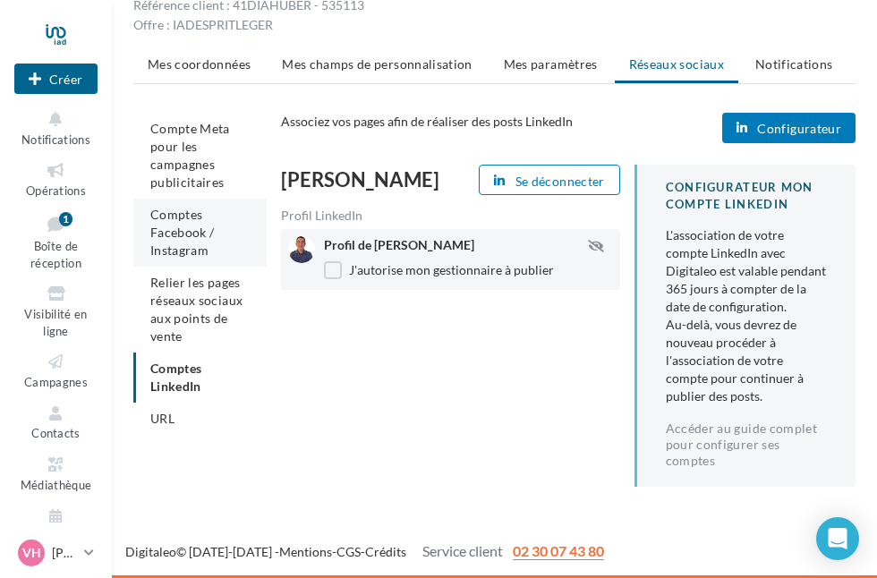
click at [185, 210] on font "Comptes Facebook / Instagram" at bounding box center [182, 232] width 64 height 51
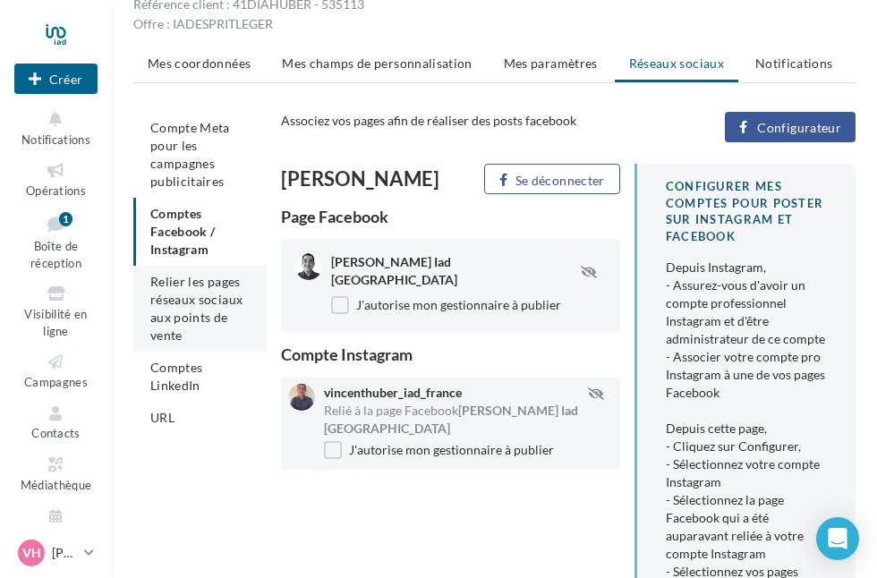
click at [198, 305] on font "Relier les pages réseaux sociaux aux points de vente" at bounding box center [196, 308] width 92 height 69
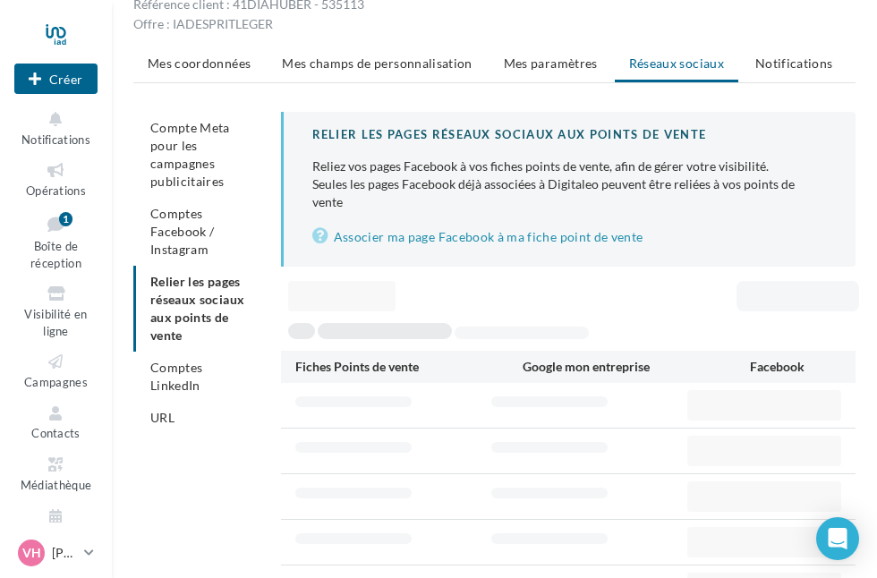
scroll to position [29, 0]
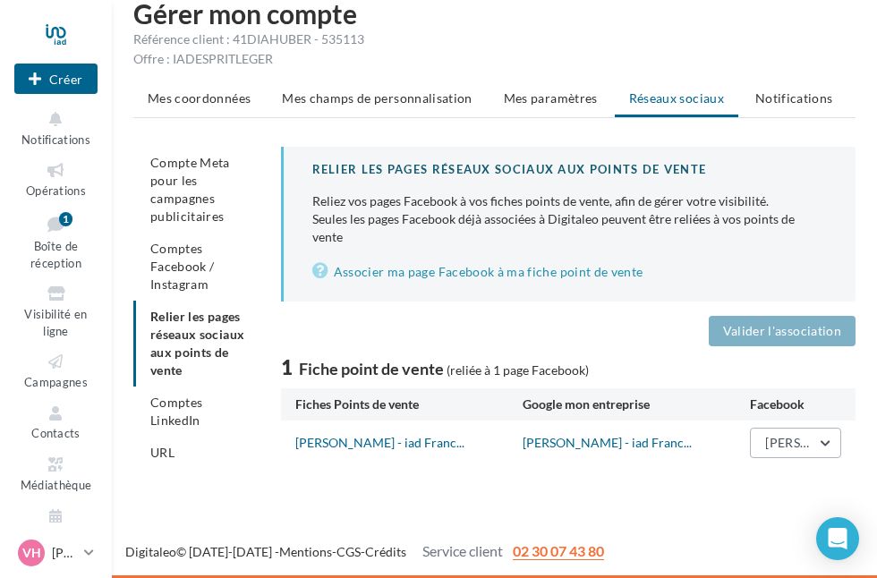
click at [823, 447] on button "[PERSON_NAME] Iad [GEOGRAPHIC_DATA] - Romorantin" at bounding box center [795, 443] width 91 height 30
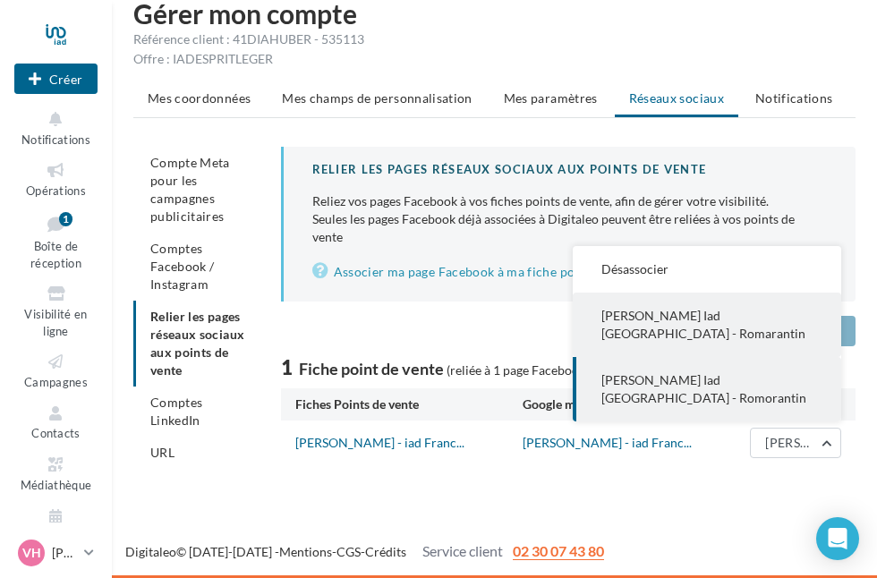
click at [752, 327] on button "Vincent Huber Iad France - Romarantin" at bounding box center [707, 325] width 269 height 64
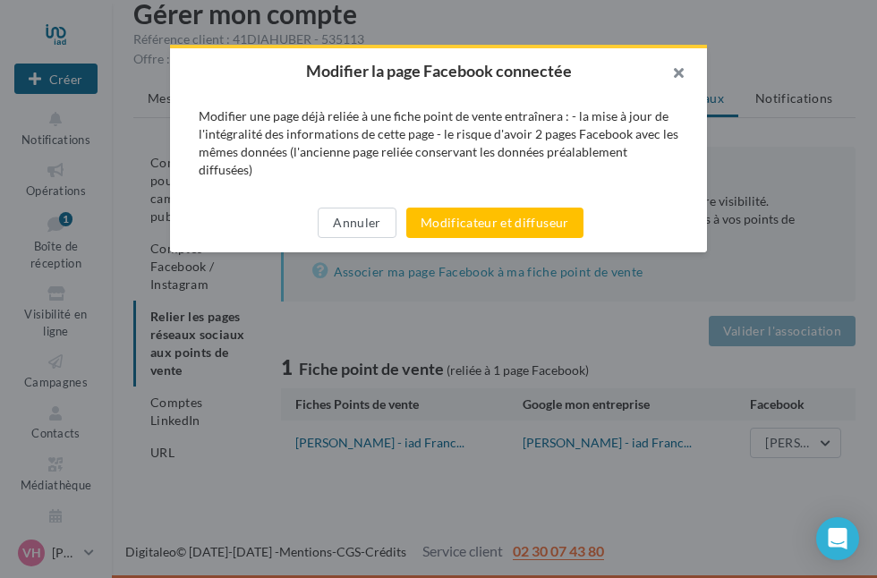
click at [670, 73] on button "button" at bounding box center [672, 75] width 72 height 54
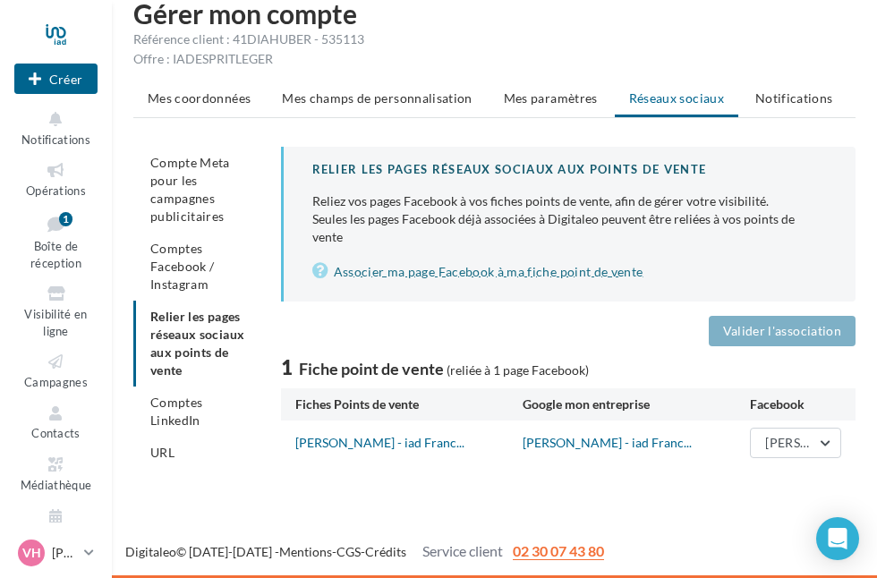
click at [519, 276] on font "Associer ma page Facebook à ma fiche point de vente" at bounding box center [489, 272] width 310 height 15
click at [549, 274] on font "Associer ma page Facebook à ma fiche point de vente" at bounding box center [489, 272] width 310 height 15
click at [166, 422] on font "Comptes LinkedIn" at bounding box center [176, 411] width 52 height 33
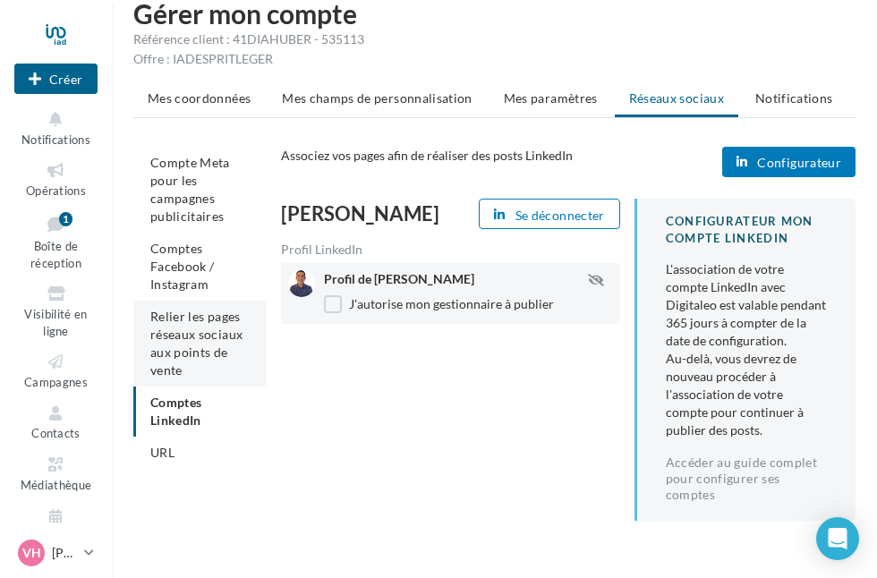
click at [208, 358] on font "Relier les pages réseaux sociaux aux points de vente" at bounding box center [196, 343] width 92 height 69
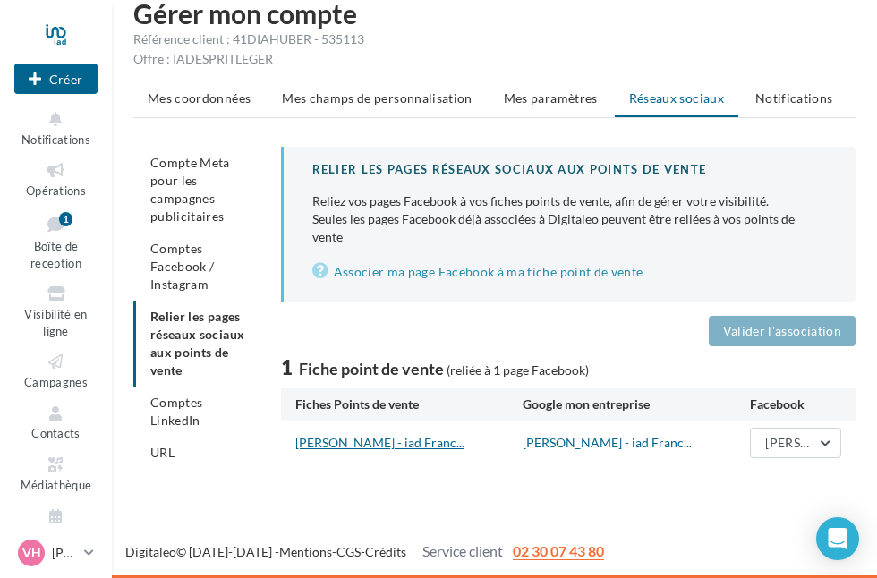
click at [409, 442] on font "Vincent HUBER - iad Franc..." at bounding box center [379, 442] width 169 height 15
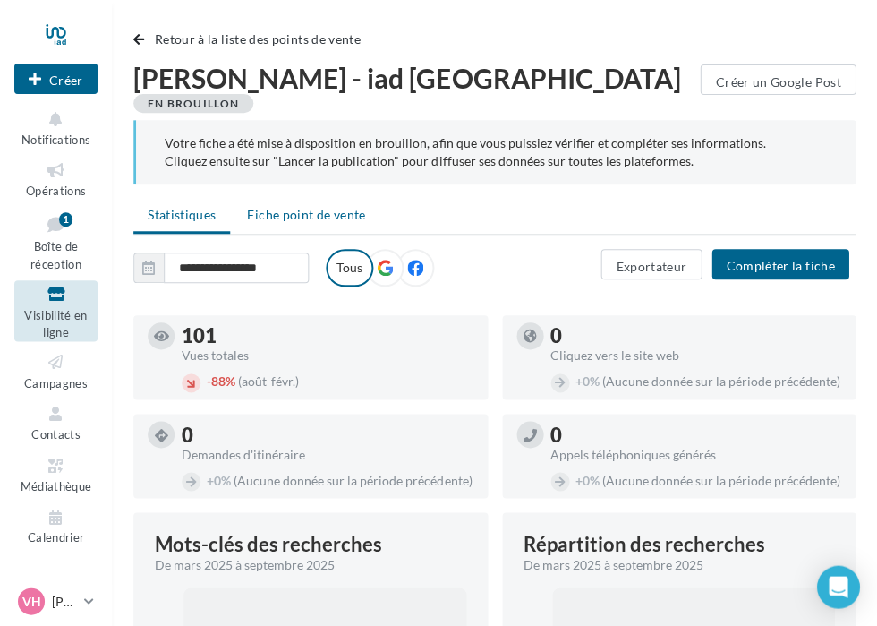
click at [308, 207] on font "Fiche point de vente" at bounding box center [306, 214] width 118 height 15
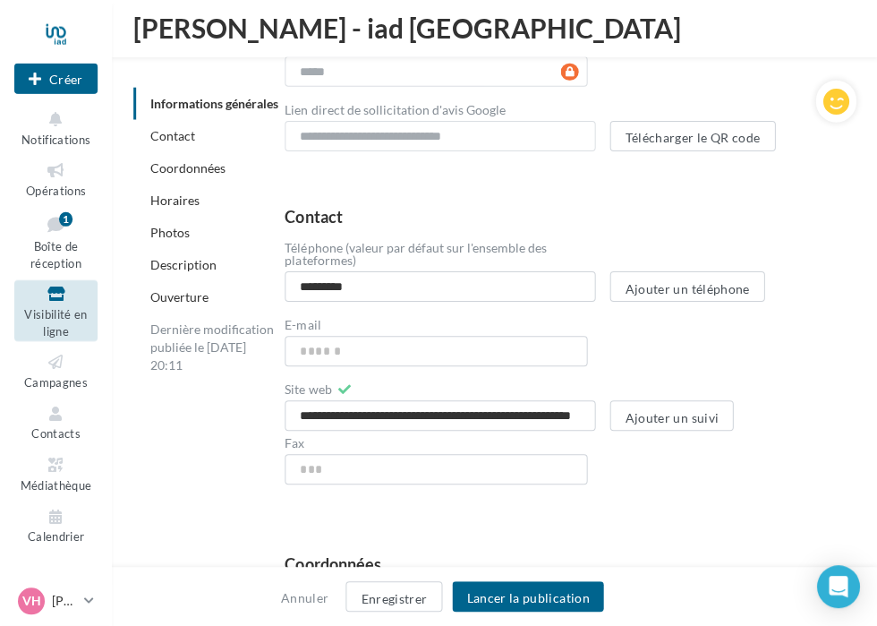
scroll to position [663, 0]
click at [415, 335] on input "E-mail" at bounding box center [436, 350] width 302 height 30
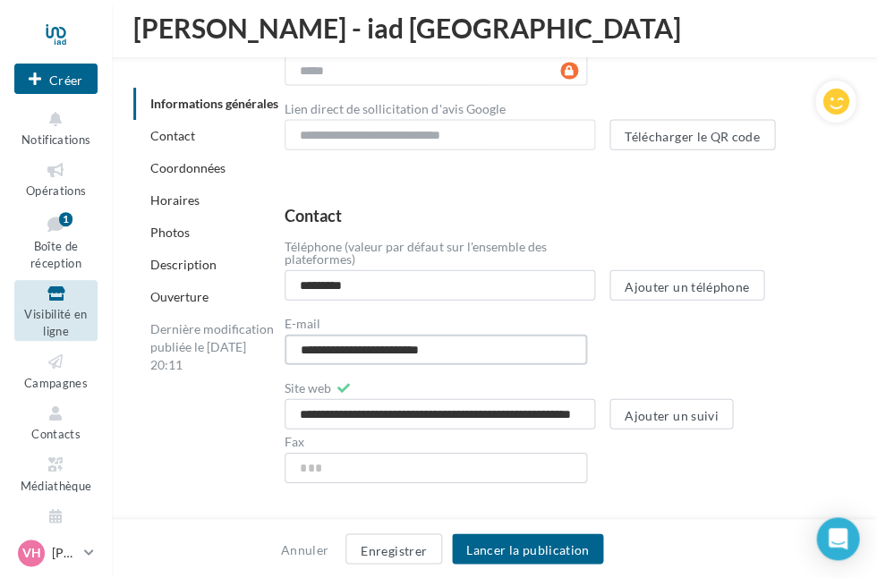
click at [313, 335] on input "**********" at bounding box center [436, 350] width 302 height 30
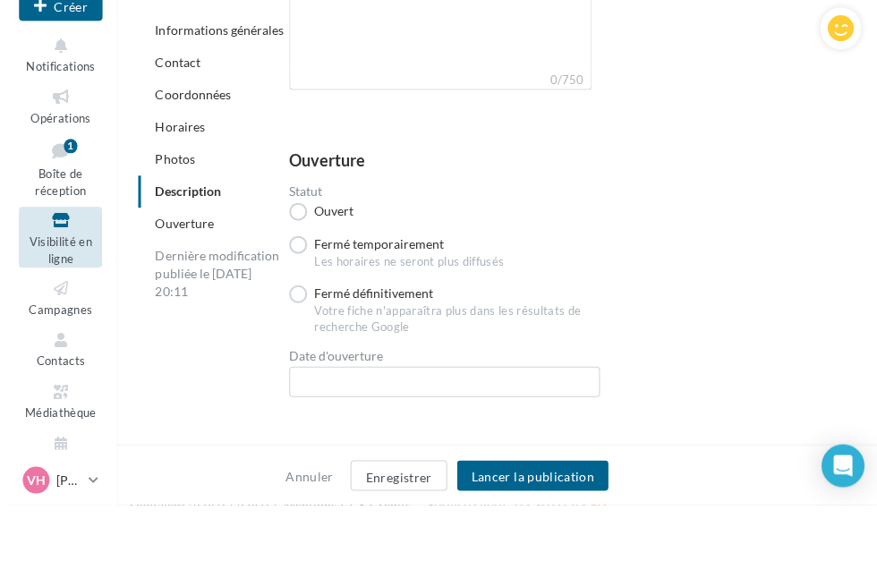
scroll to position [4407, 0]
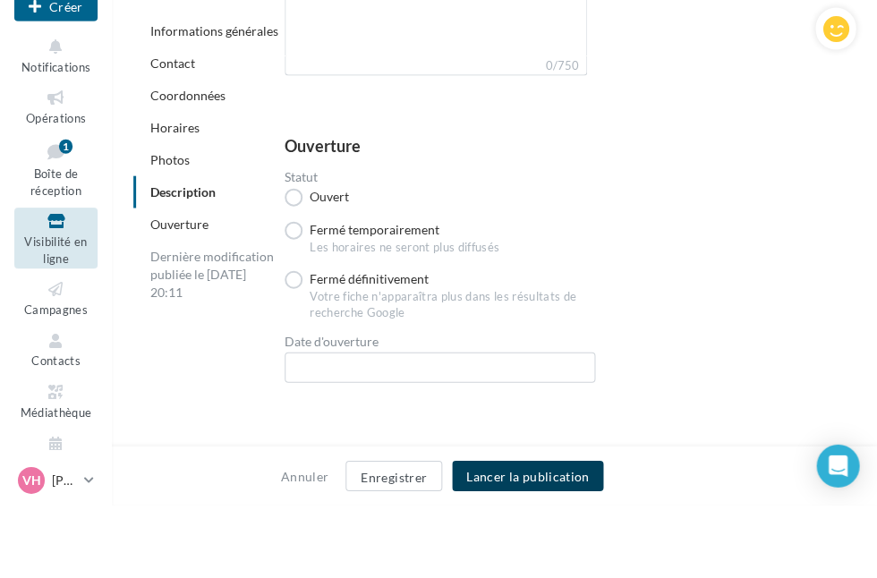
type input "**********"
click at [559, 542] on font "Lancer la publication" at bounding box center [527, 549] width 123 height 15
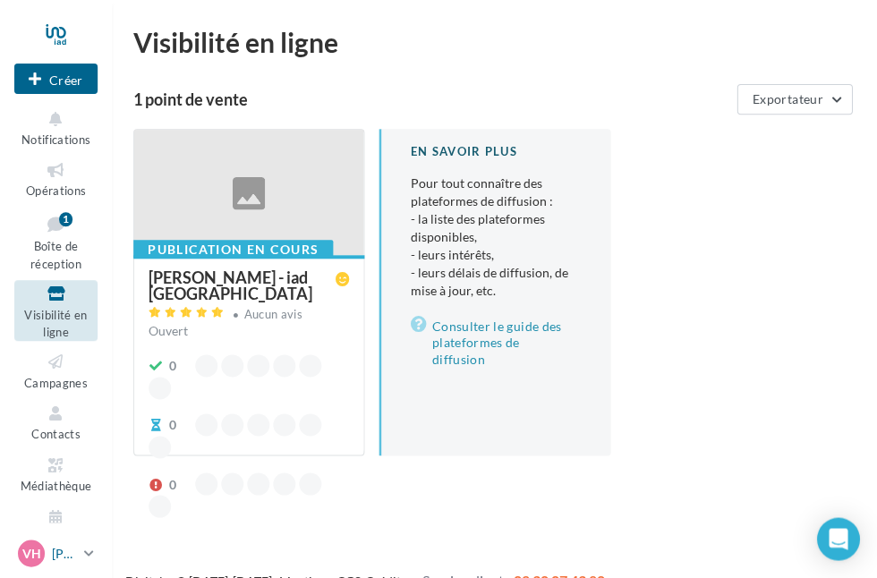
click at [47, 567] on div "VH Vincent HUBER vincent.huber@iadfrance.fr" at bounding box center [47, 553] width 59 height 27
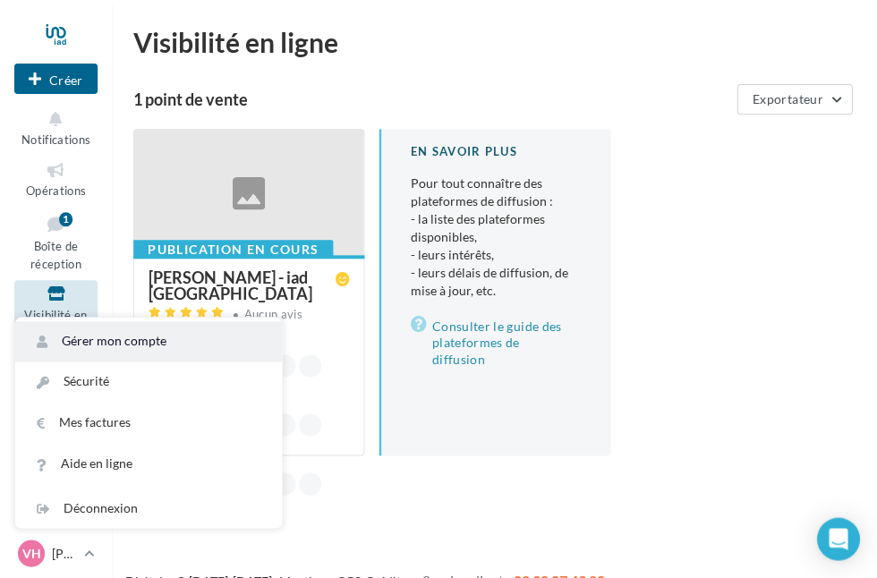
click at [149, 348] on font "Gérer mon compte" at bounding box center [114, 340] width 105 height 15
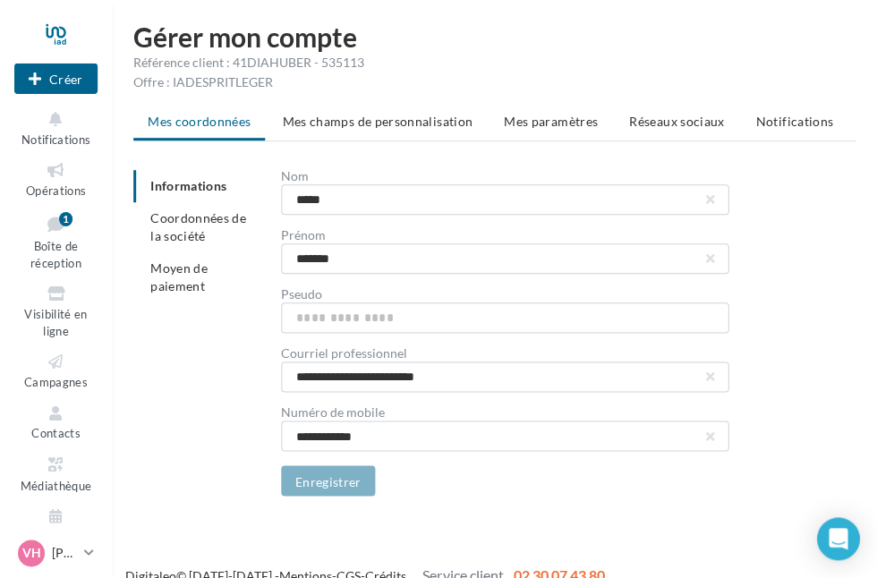
scroll to position [4, 0]
click at [693, 120] on font "Réseaux sociaux" at bounding box center [676, 122] width 95 height 15
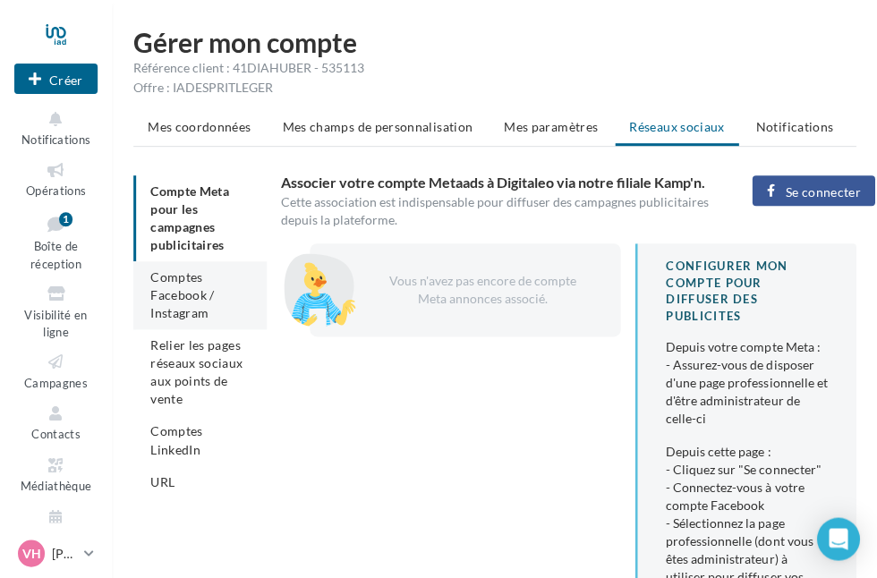
click at [186, 294] on font "Comptes Facebook / Instagram" at bounding box center [182, 294] width 64 height 51
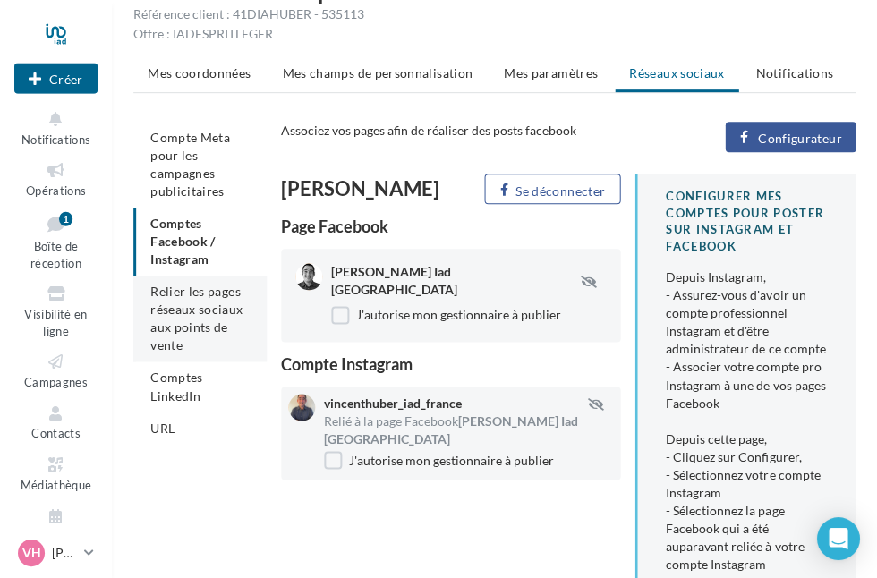
click at [197, 307] on font "Relier les pages réseaux sociaux aux points de vente" at bounding box center [196, 319] width 92 height 69
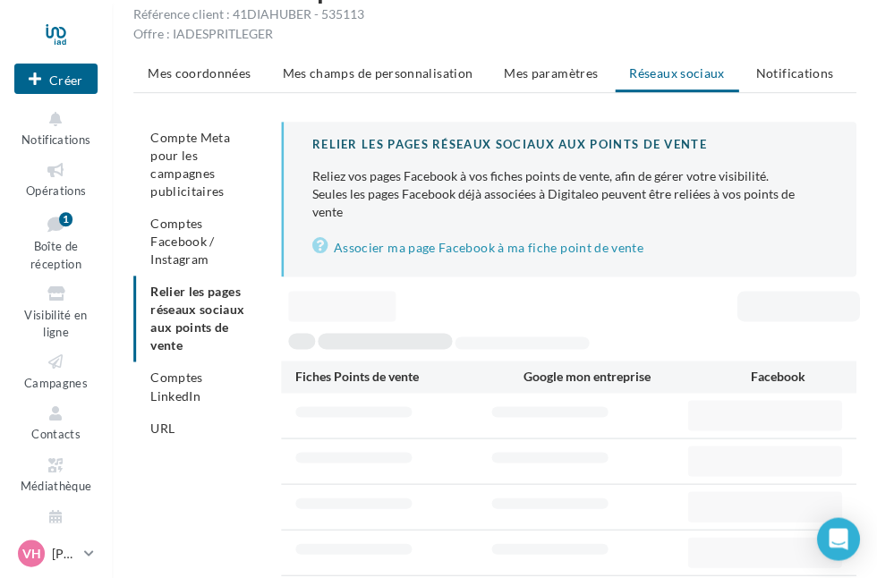
scroll to position [29, 0]
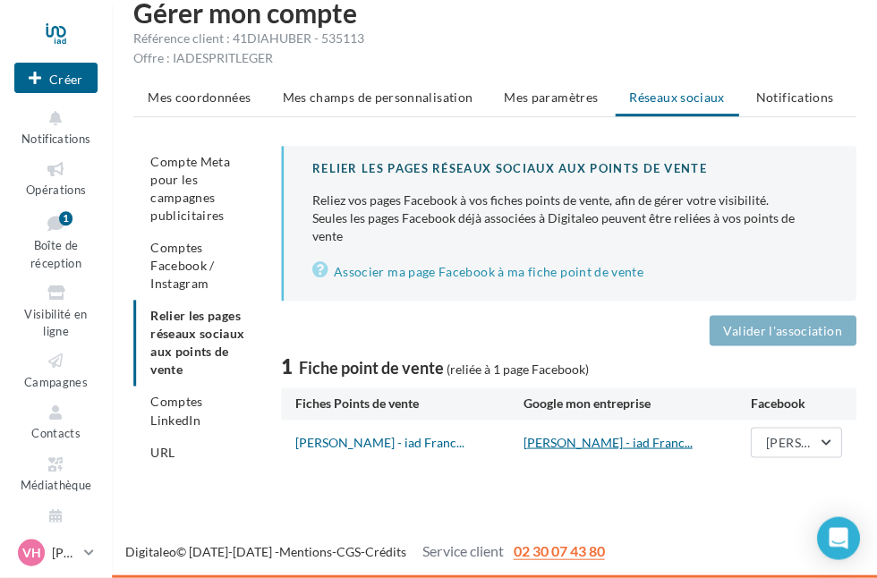
click at [558, 444] on font "[PERSON_NAME] - iad Franc..." at bounding box center [607, 442] width 169 height 15
click at [405, 442] on font "[PERSON_NAME] - iad Franc..." at bounding box center [379, 442] width 169 height 15
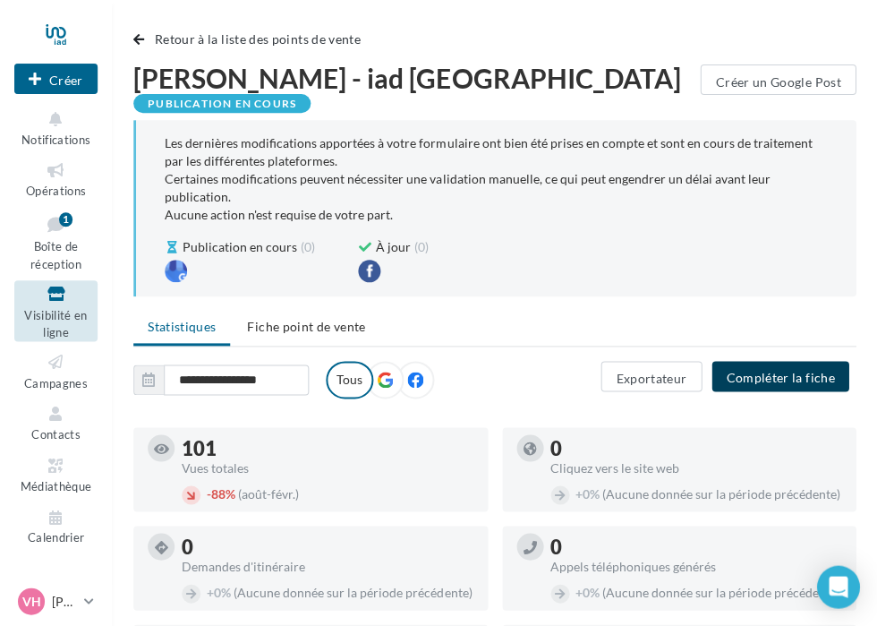
click at [785, 369] on font "Compléter la fiche" at bounding box center [780, 376] width 108 height 15
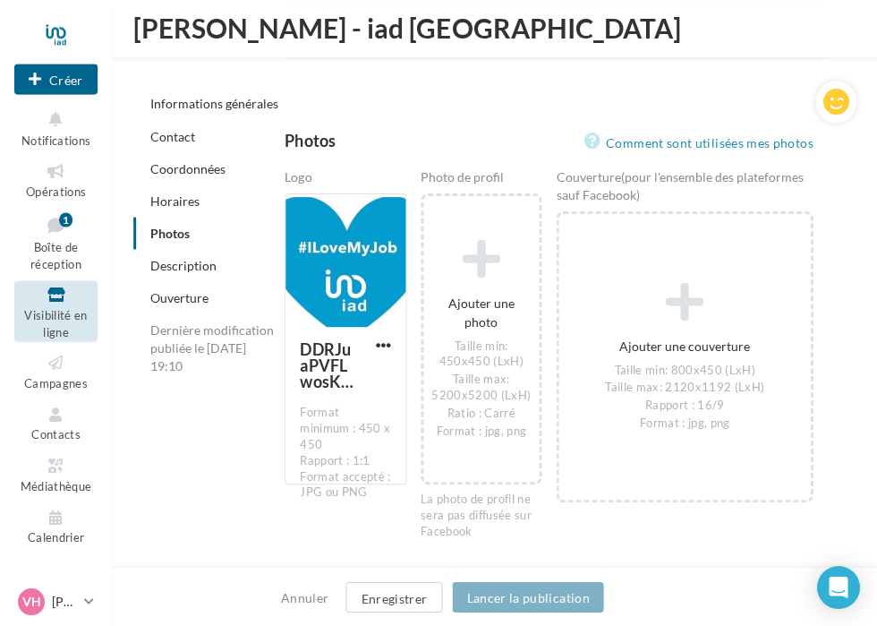
scroll to position [2412, 0]
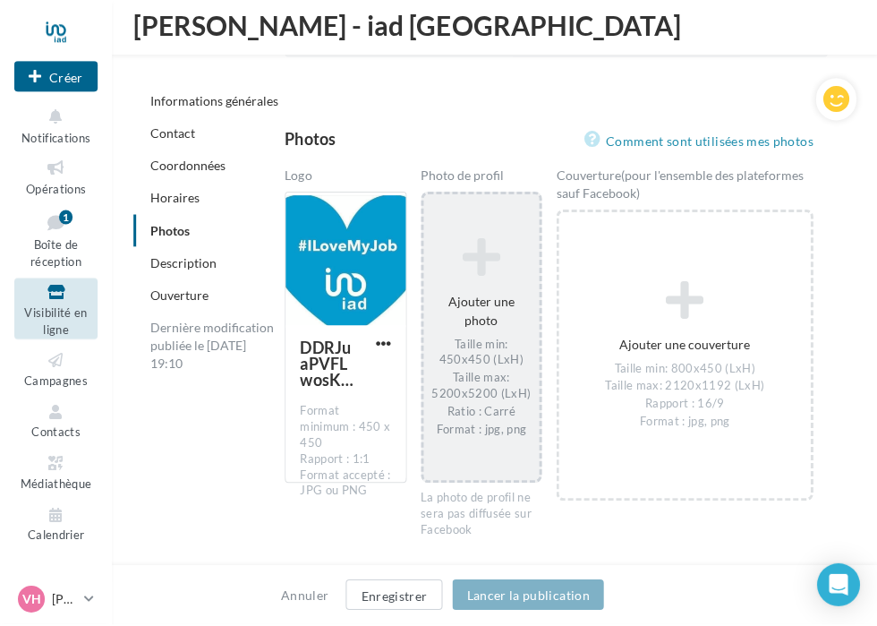
click at [482, 245] on icon at bounding box center [481, 258] width 101 height 43
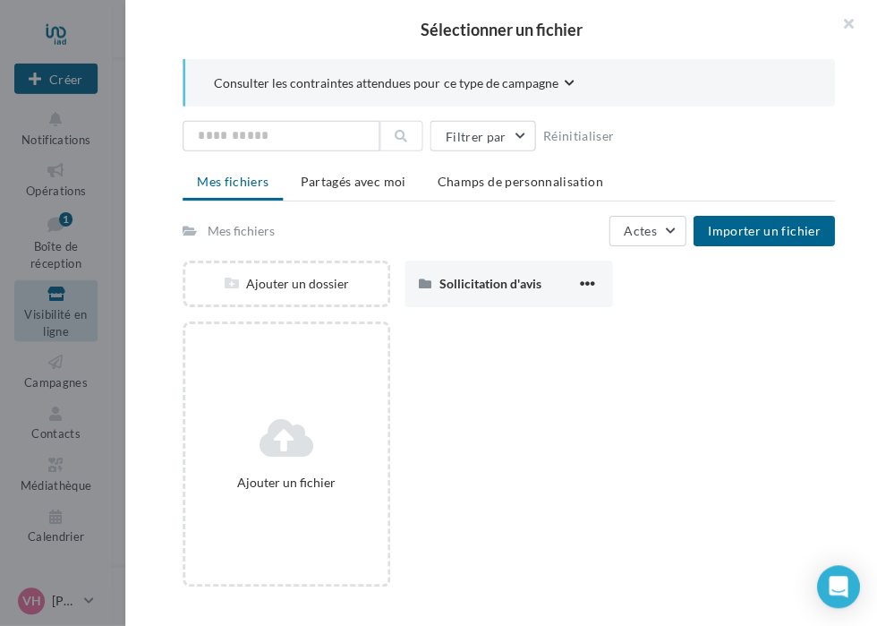
scroll to position [2427, 0]
click at [781, 226] on font "Importer un fichier" at bounding box center [763, 230] width 113 height 15
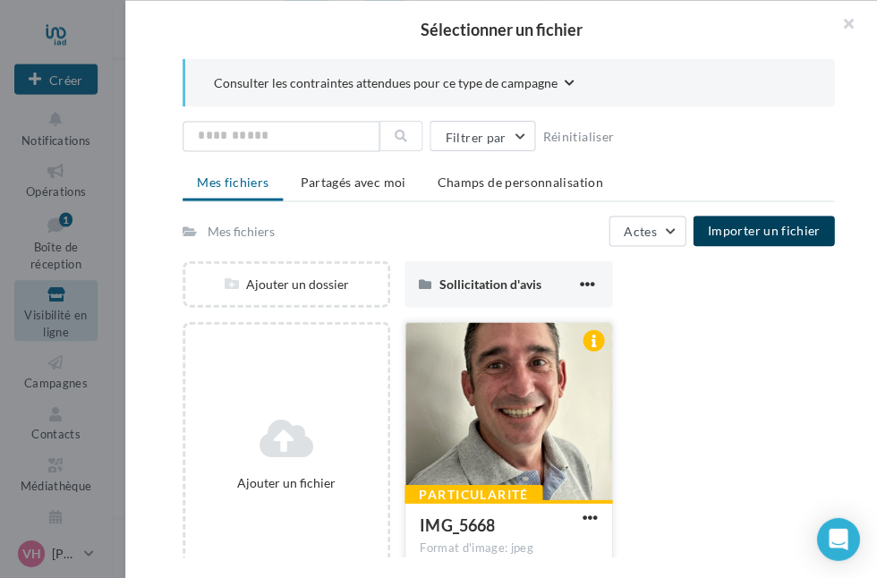
scroll to position [2617, 0]
click at [585, 337] on div at bounding box center [593, 339] width 21 height 21
click at [601, 333] on div at bounding box center [593, 339] width 21 height 21
click at [591, 340] on div at bounding box center [593, 339] width 21 height 21
click at [586, 344] on div at bounding box center [593, 339] width 21 height 21
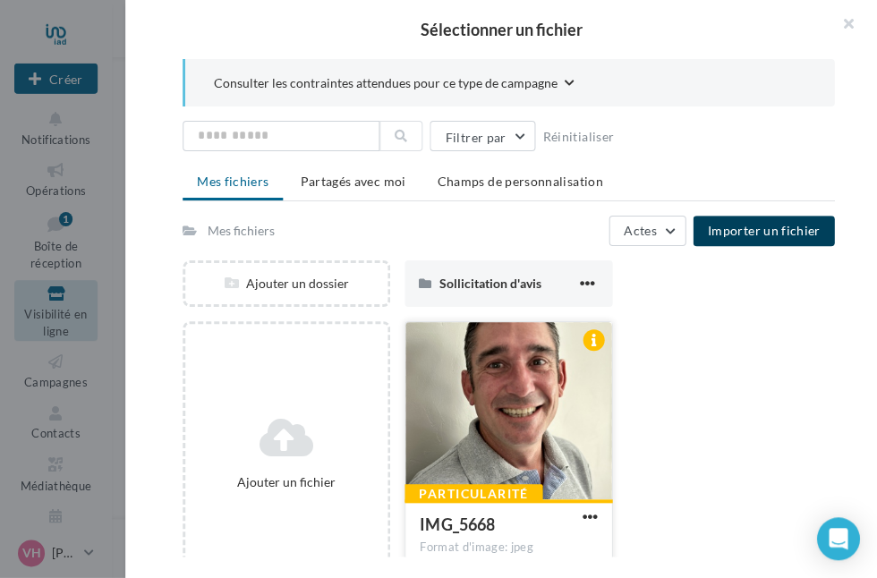
scroll to position [3718, 0]
click at [677, 229] on button "Actes" at bounding box center [648, 231] width 78 height 30
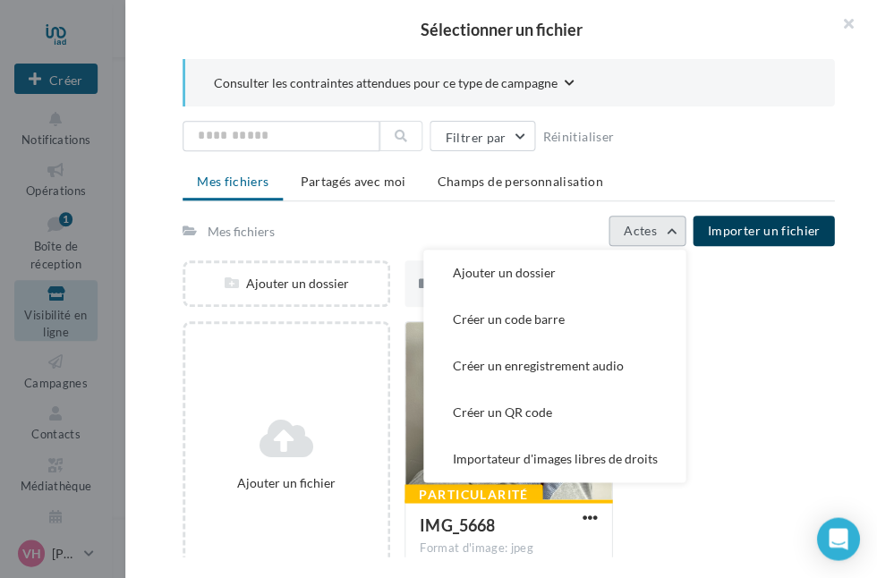
click at [686, 226] on button "Actes" at bounding box center [648, 231] width 78 height 30
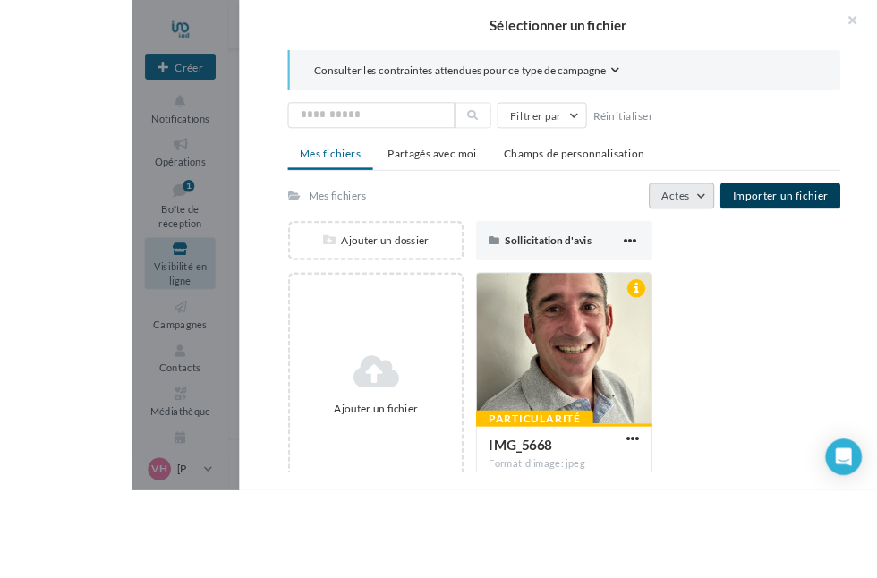
scroll to position [4038, 0]
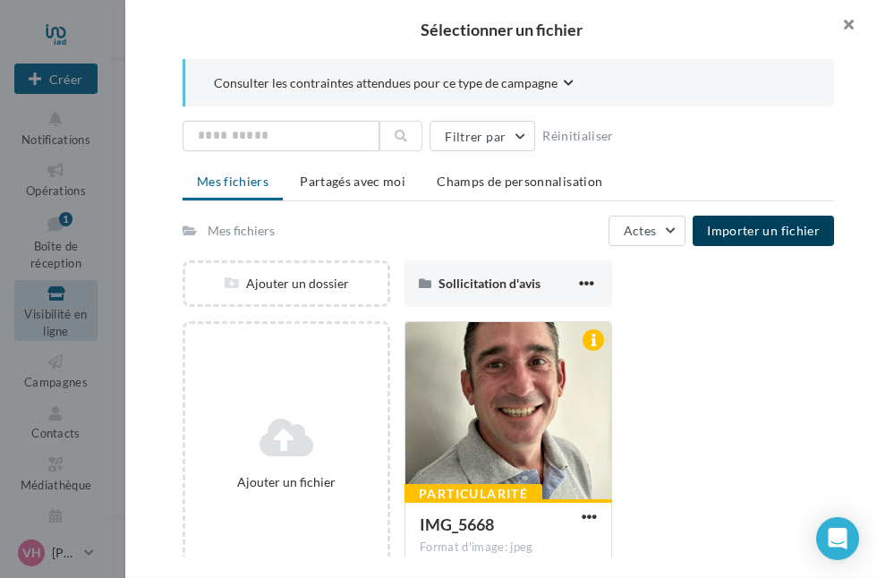
click at [854, 15] on button "button" at bounding box center [842, 27] width 72 height 54
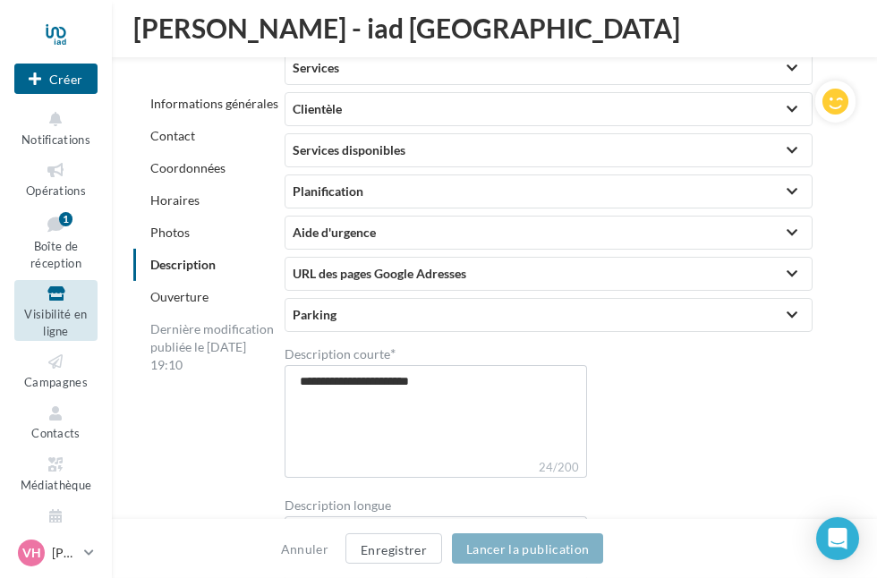
click at [195, 229] on div "Photos" at bounding box center [267, 233] width 269 height 32
click at [166, 235] on font "Photos" at bounding box center [169, 232] width 39 height 15
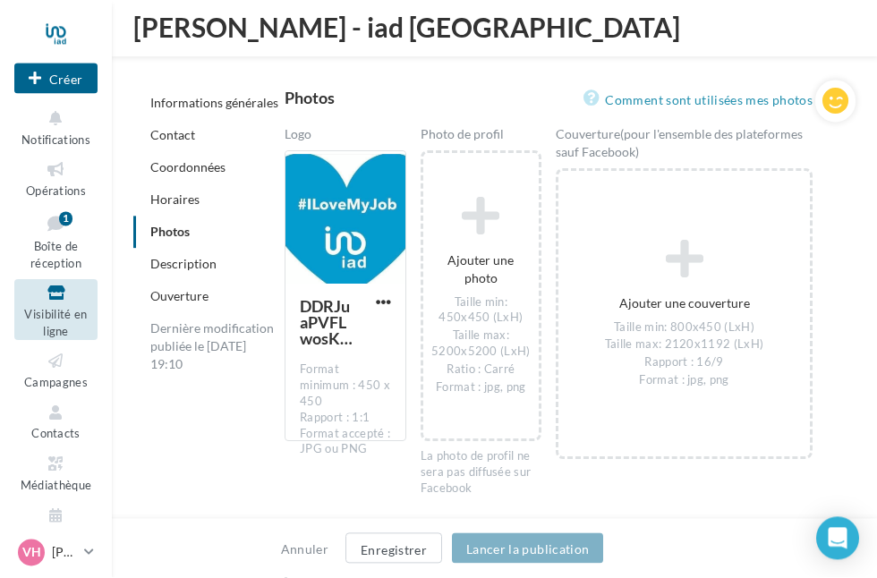
scroll to position [2454, 0]
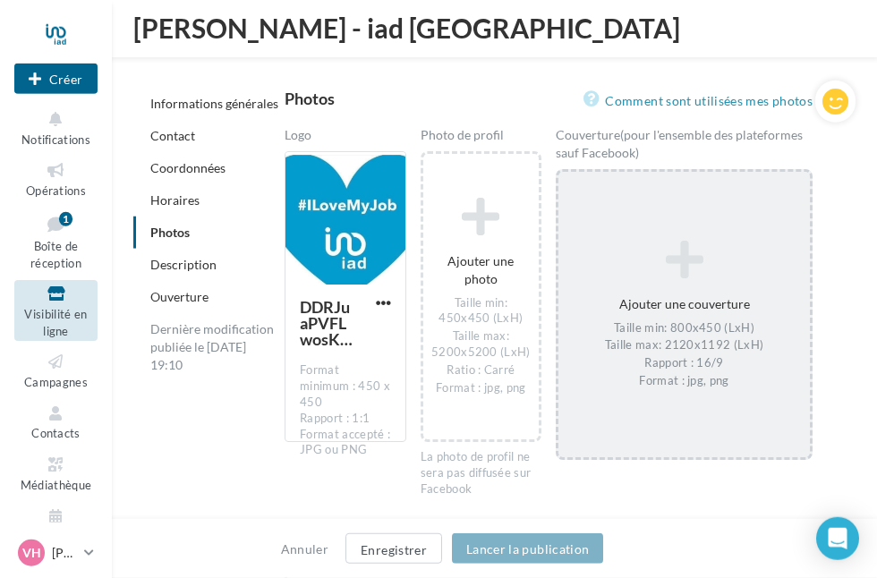
click at [684, 238] on icon at bounding box center [684, 259] width 237 height 43
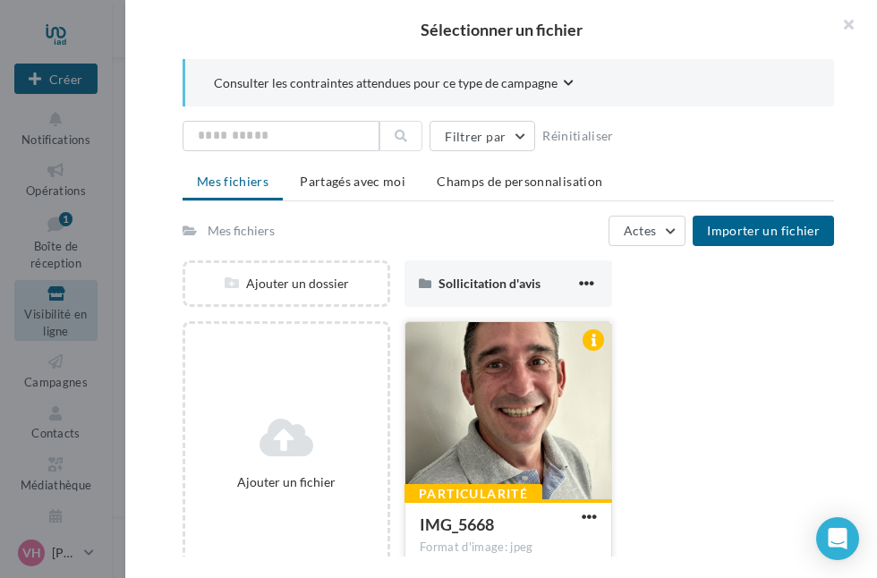
click at [541, 423] on div at bounding box center [508, 411] width 206 height 179
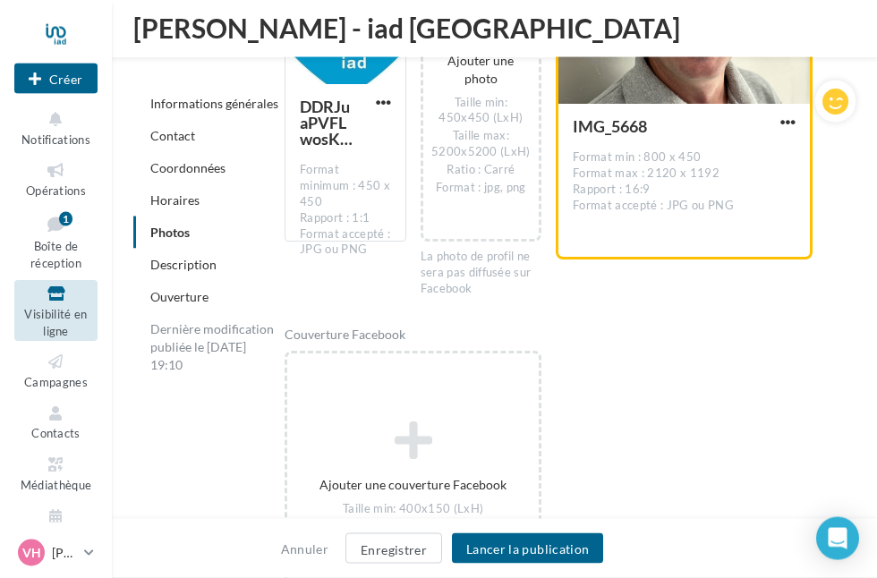
scroll to position [2752, 0]
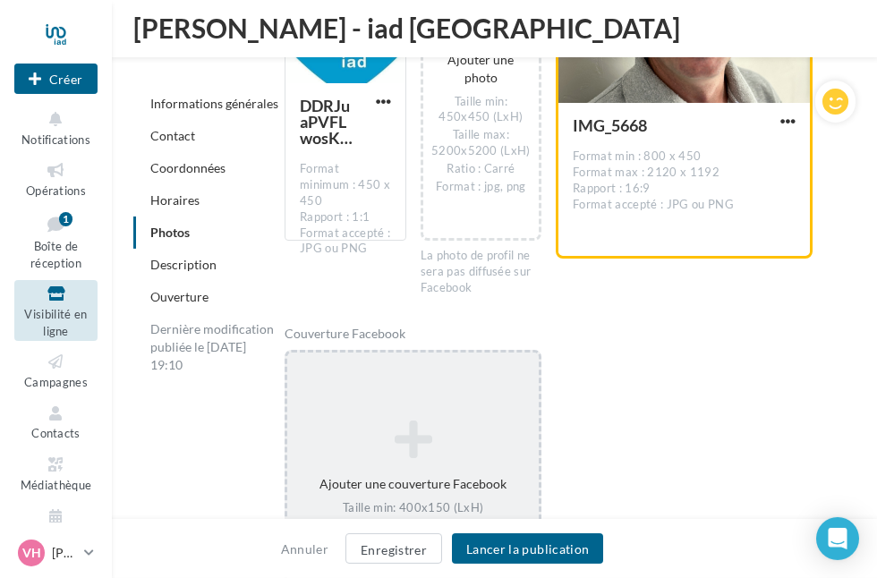
click at [430, 418] on icon at bounding box center [412, 439] width 237 height 43
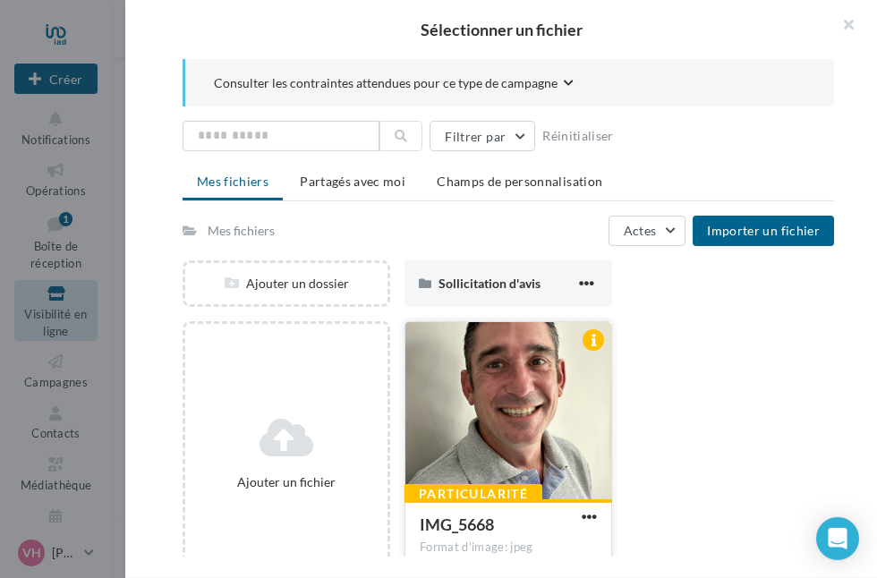
click at [553, 428] on div at bounding box center [508, 411] width 206 height 179
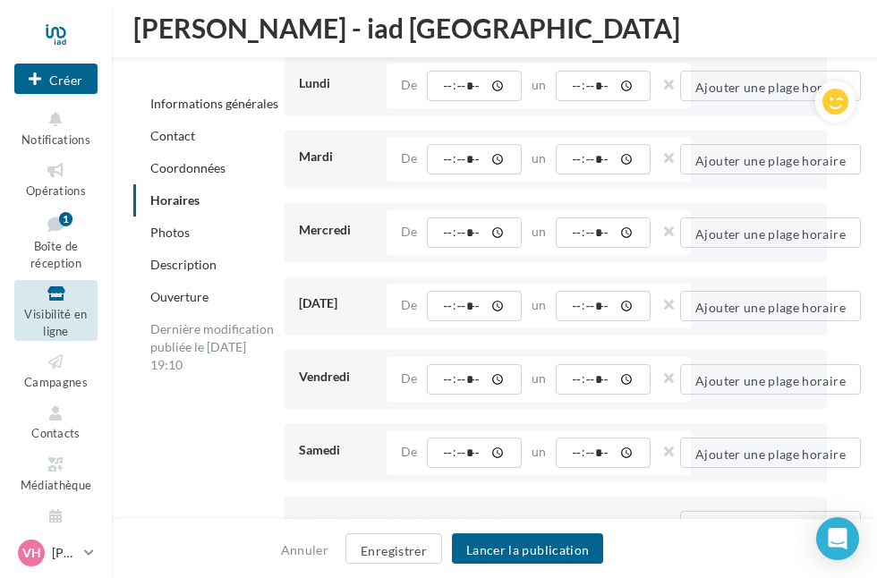
scroll to position [1916, 0]
click at [548, 557] on font "Lancer la publication" at bounding box center [527, 549] width 123 height 15
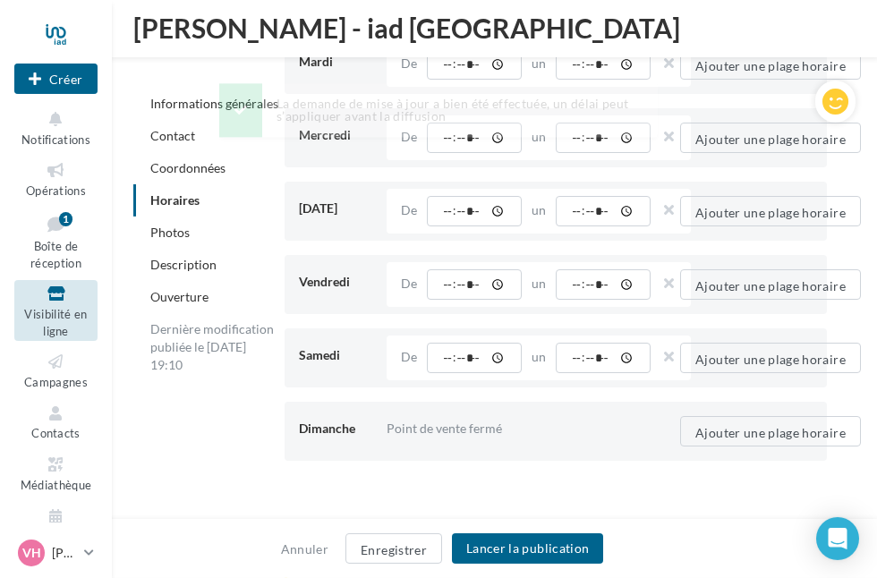
scroll to position [292, 0]
